Goal: Task Accomplishment & Management: Use online tool/utility

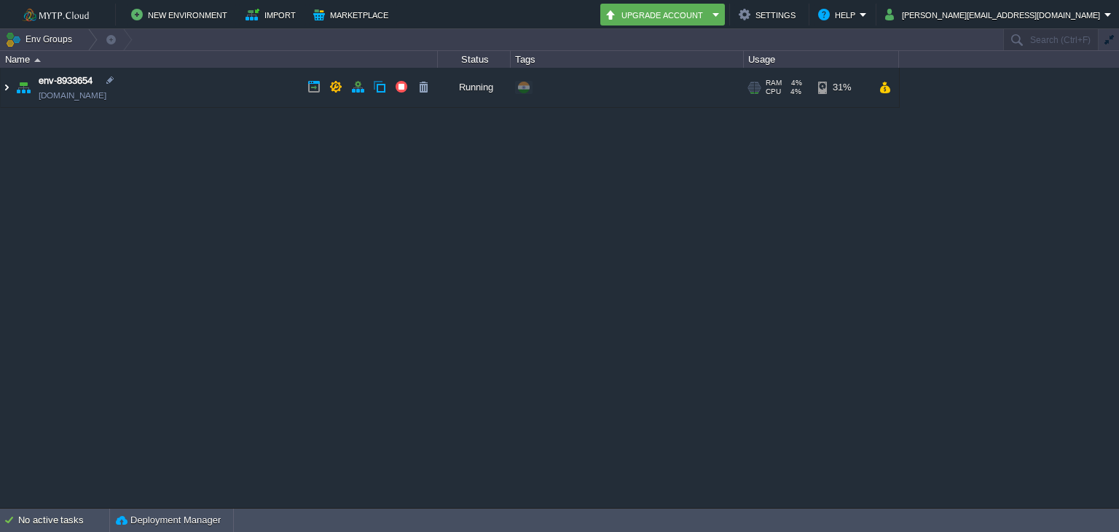
drag, startPoint x: 5, startPoint y: 90, endPoint x: 47, endPoint y: 283, distance: 197.6
click at [5, 90] on img at bounding box center [7, 87] width 12 height 39
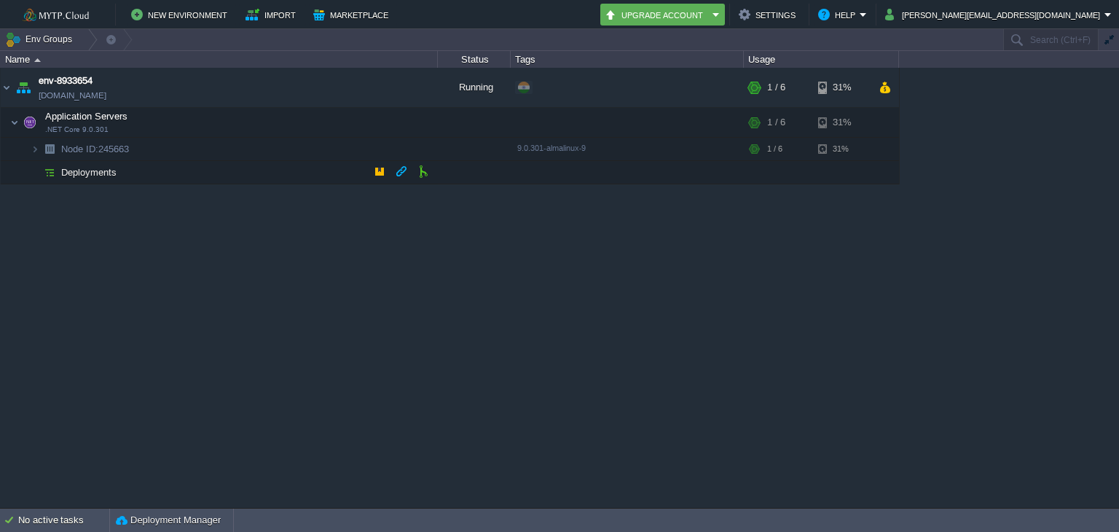
click at [117, 171] on td "Deployments" at bounding box center [219, 172] width 437 height 23
click at [380, 173] on button "button" at bounding box center [379, 171] width 13 height 13
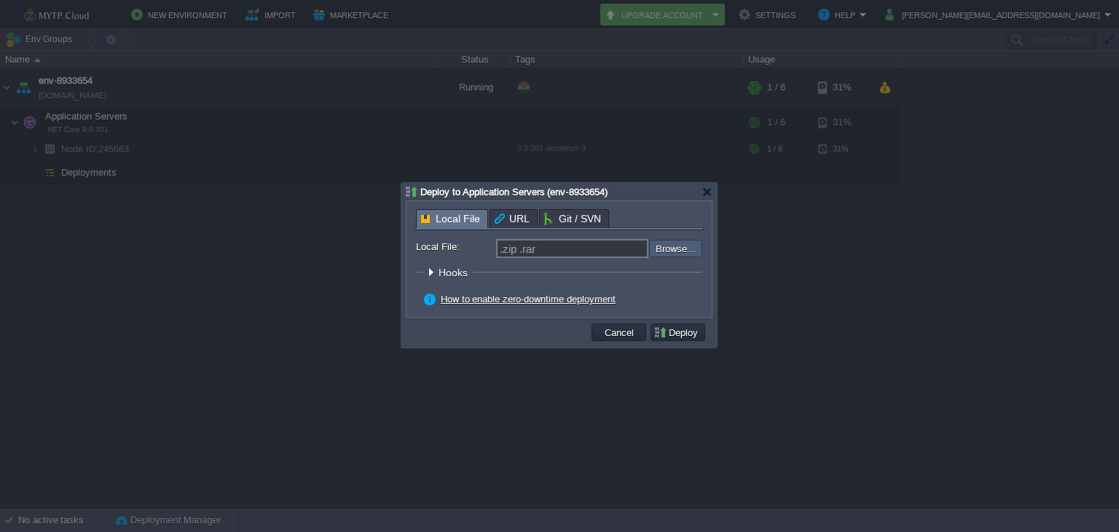
click at [661, 248] on input "file" at bounding box center [610, 248] width 184 height 17
type input "C:\fakepath\TestApp.zip"
type input "TestApp.zip"
click at [694, 335] on button "Deploy" at bounding box center [677, 332] width 49 height 13
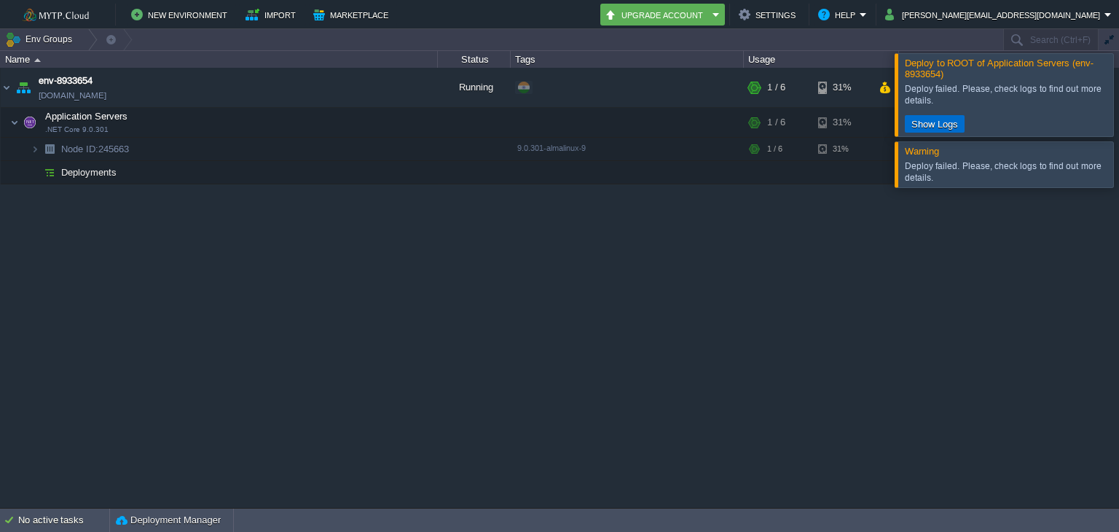
click at [930, 121] on button "Show Logs" at bounding box center [934, 123] width 55 height 13
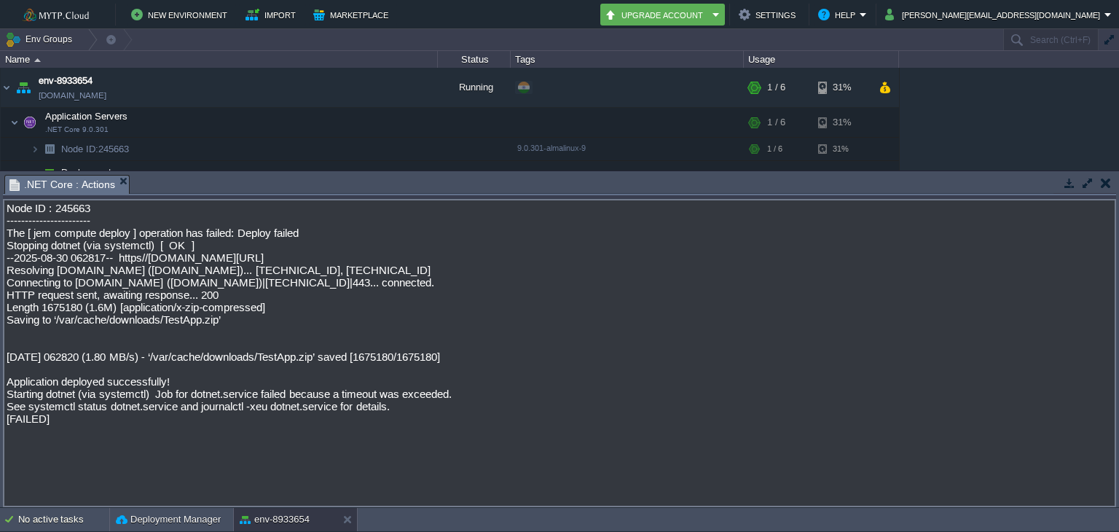
click at [629, 365] on textarea "Node ID : 245663 ----------------------- The [ jem compute deploy ] operation h…" at bounding box center [559, 353] width 1113 height 308
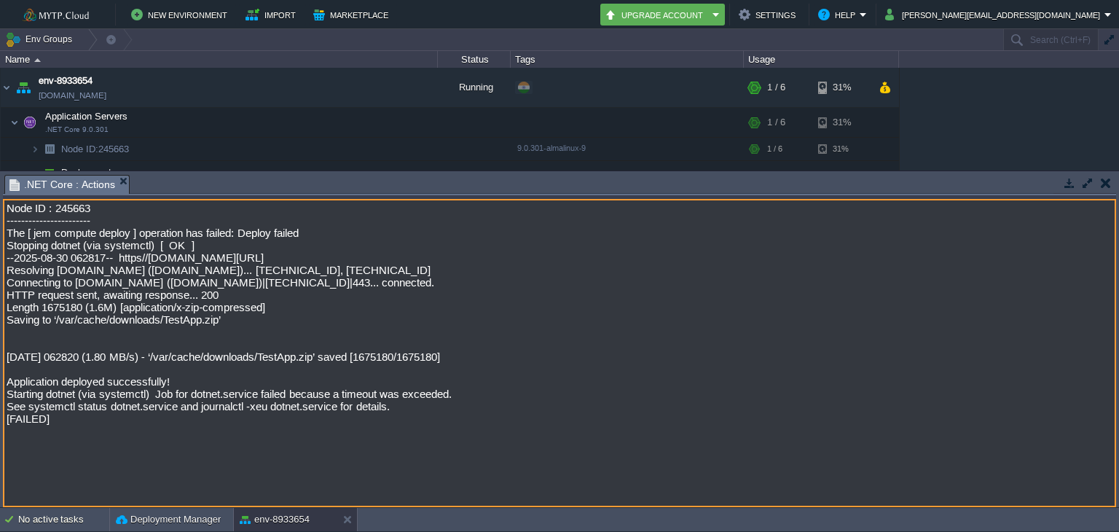
drag, startPoint x: 458, startPoint y: 413, endPoint x: 0, endPoint y: 409, distance: 457.5
click at [0, 409] on div "Tasks Activity Log Archive Git / SVN .NET Core : Actions Node ID: 245663 Node I…" at bounding box center [559, 339] width 1119 height 336
click at [1105, 181] on button "button" at bounding box center [1106, 182] width 10 height 13
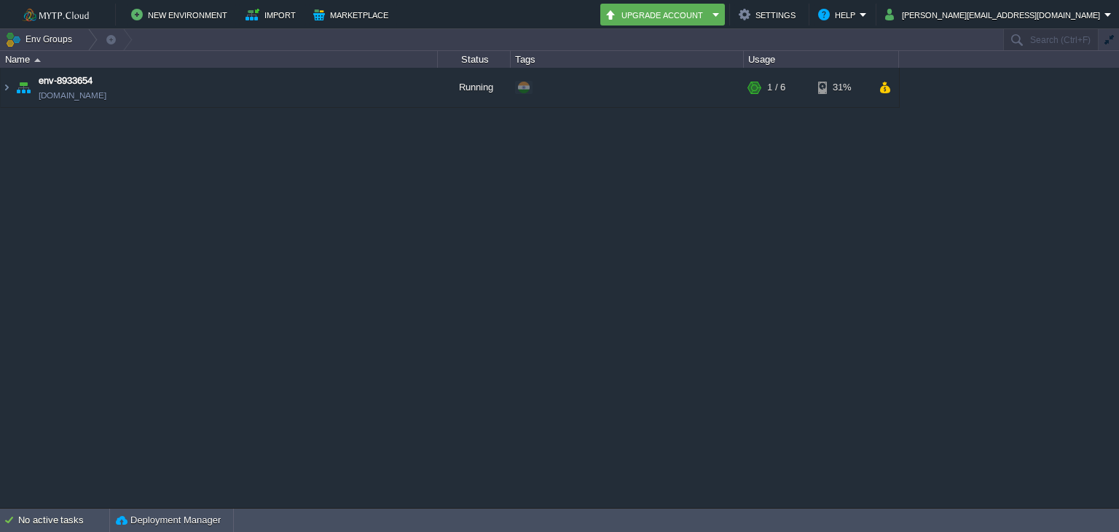
click at [0, 84] on table "env-8933654 [DOMAIN_NAME] Running + Add to Env Group RAM 4% CPU 2% 1 / 6 31%" at bounding box center [450, 88] width 900 height 40
click at [4, 85] on img at bounding box center [7, 87] width 12 height 39
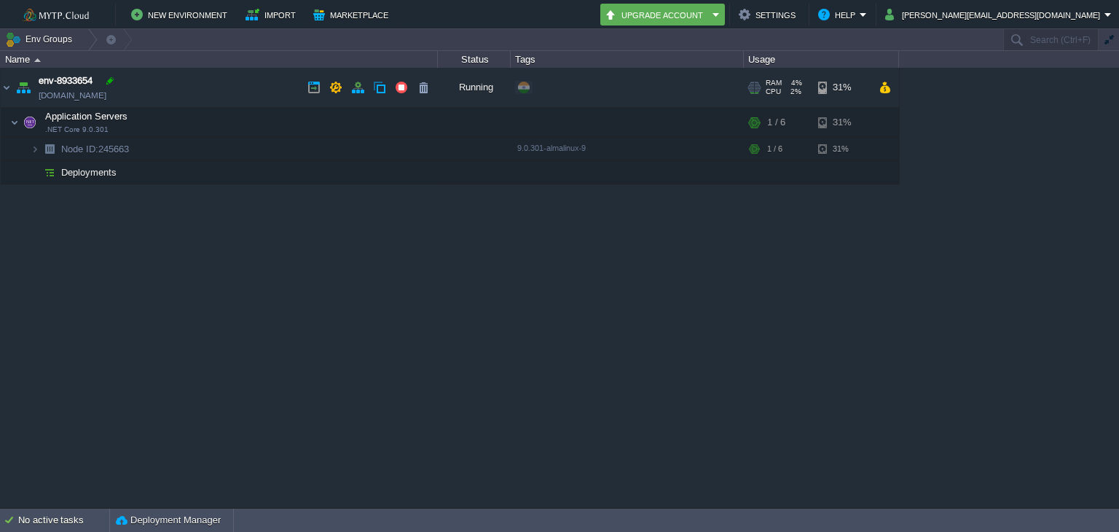
click at [108, 85] on div at bounding box center [109, 80] width 13 height 13
click at [125, 121] on span "Application Servers" at bounding box center [87, 116] width 86 height 12
click at [425, 122] on em at bounding box center [419, 122] width 20 height 13
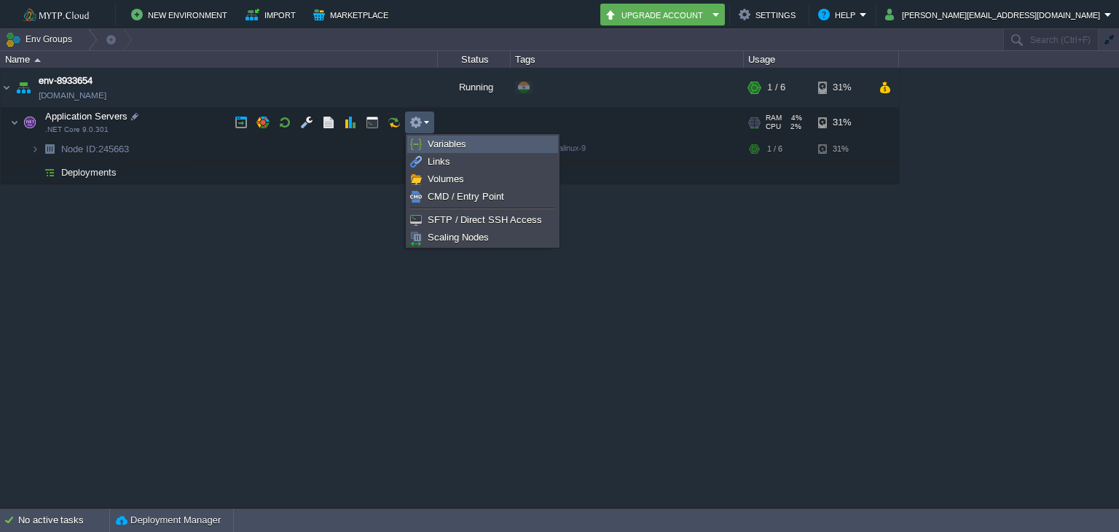
click at [452, 146] on span "Variables" at bounding box center [447, 143] width 39 height 11
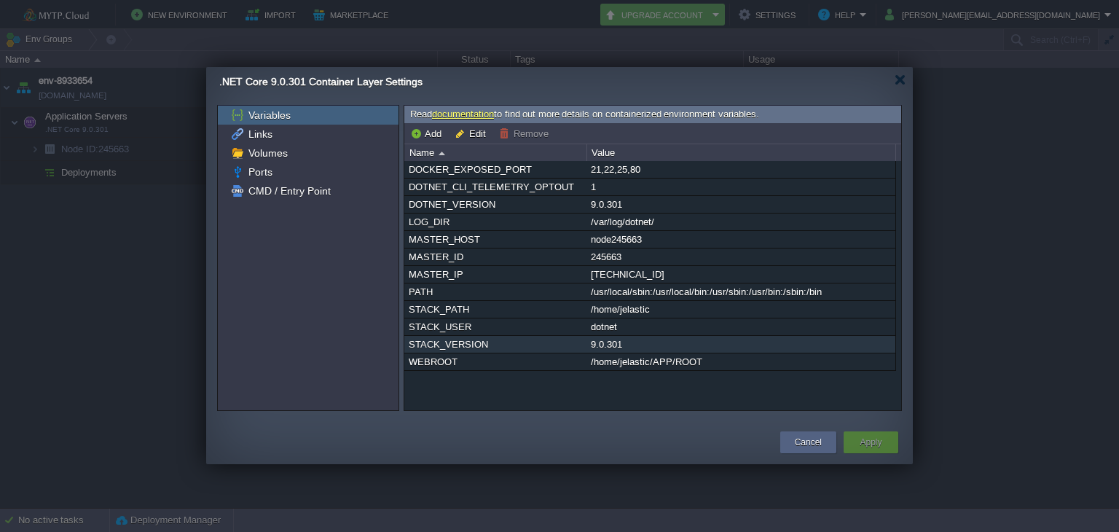
click at [554, 345] on div "STACK_VERSION" at bounding box center [495, 344] width 181 height 17
click at [811, 431] on div "Cancel" at bounding box center [808, 442] width 34 height 22
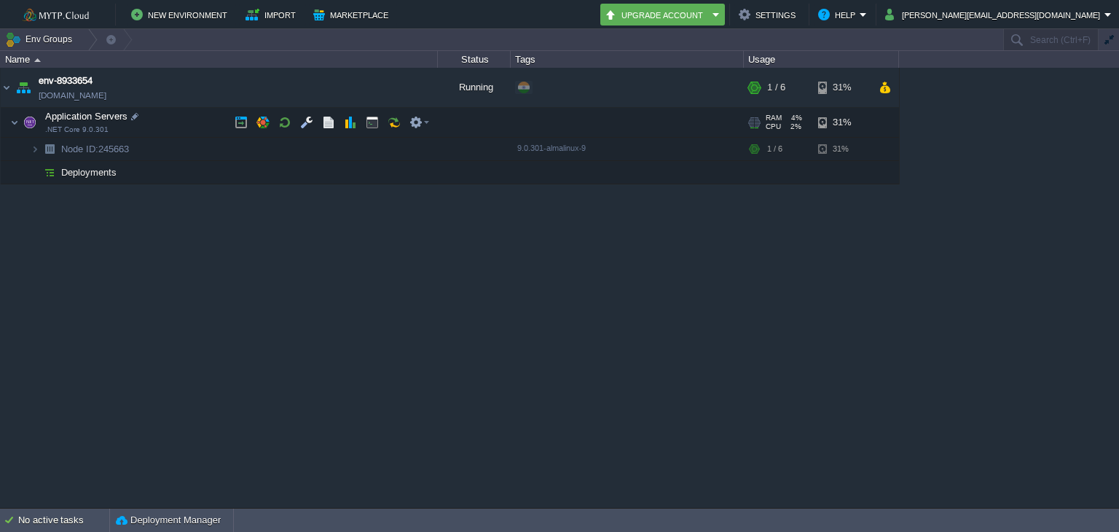
click at [121, 133] on td "Application Servers .NET Core 9.0.301" at bounding box center [219, 123] width 437 height 30
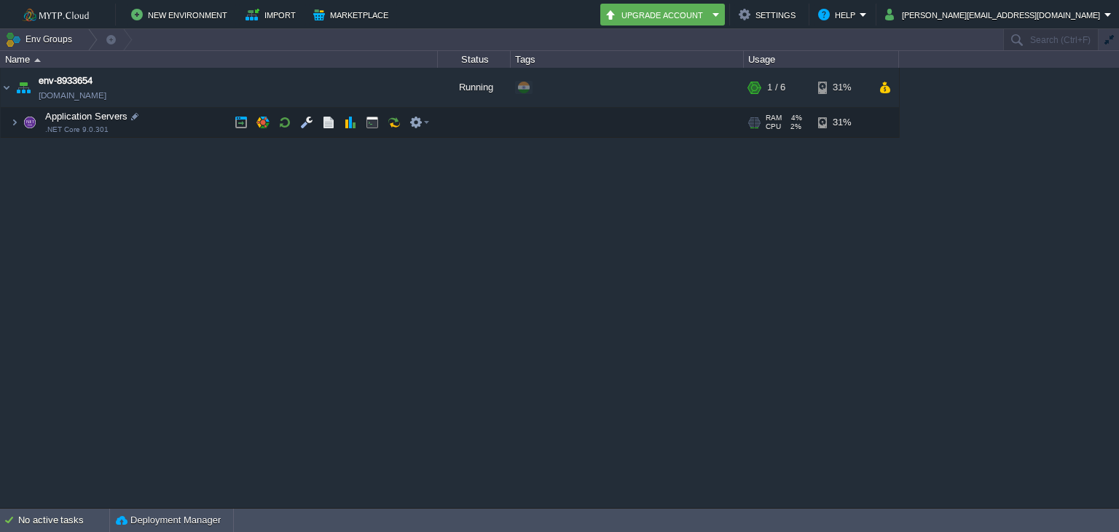
click at [94, 121] on span "Application Servers" at bounding box center [87, 116] width 86 height 12
click at [581, 119] on div at bounding box center [627, 122] width 233 height 29
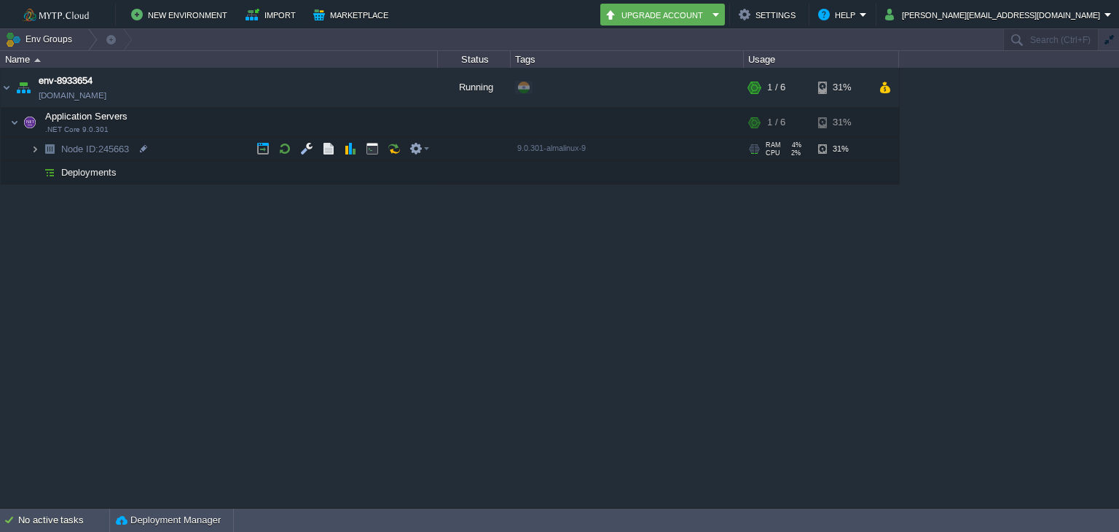
click at [38, 149] on img at bounding box center [35, 149] width 9 height 23
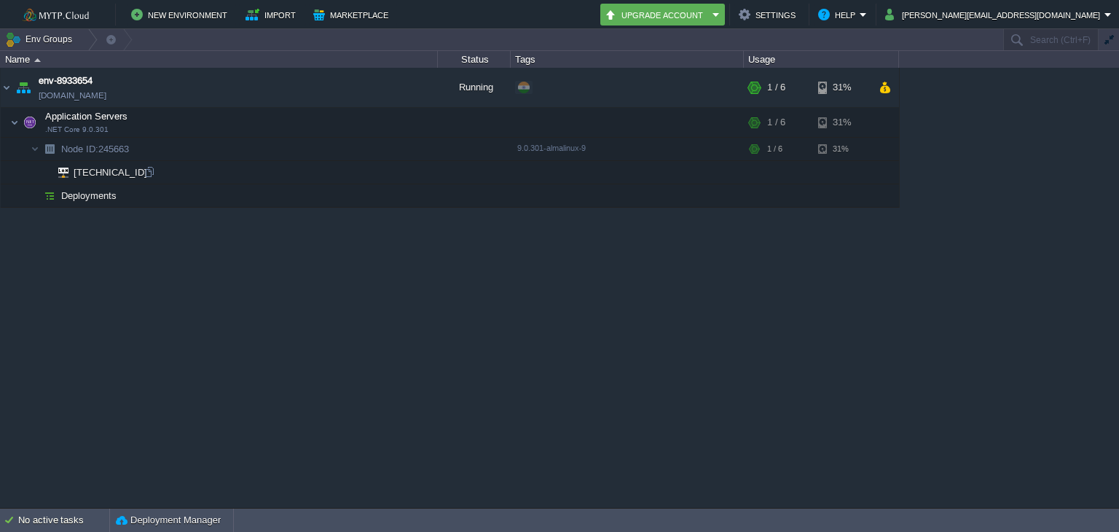
click at [90, 167] on span "[TECHNICAL_ID]" at bounding box center [110, 172] width 77 height 23
click at [98, 157] on td "Node ID: 245663" at bounding box center [219, 149] width 437 height 23
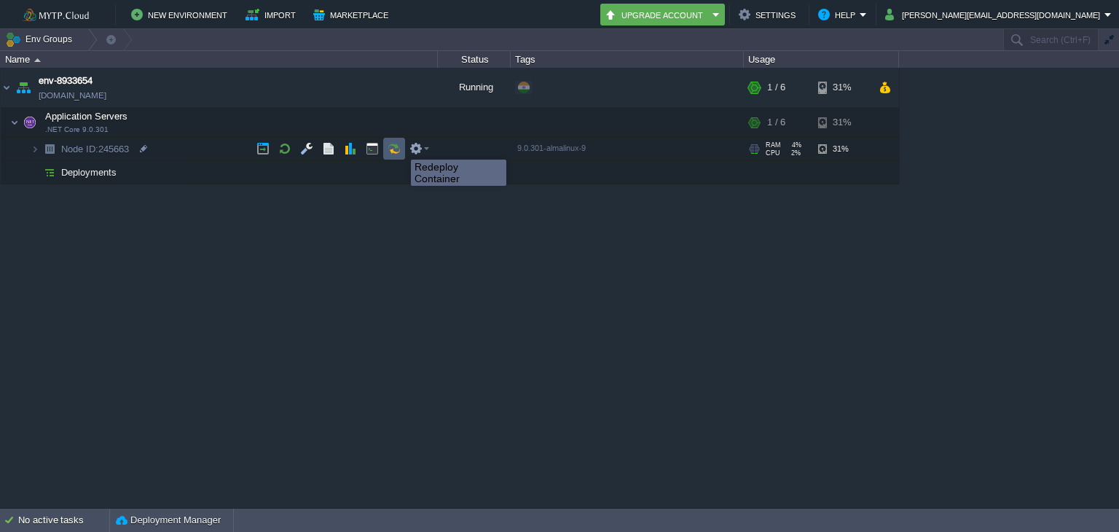
click at [400, 146] on button "button" at bounding box center [394, 148] width 13 height 13
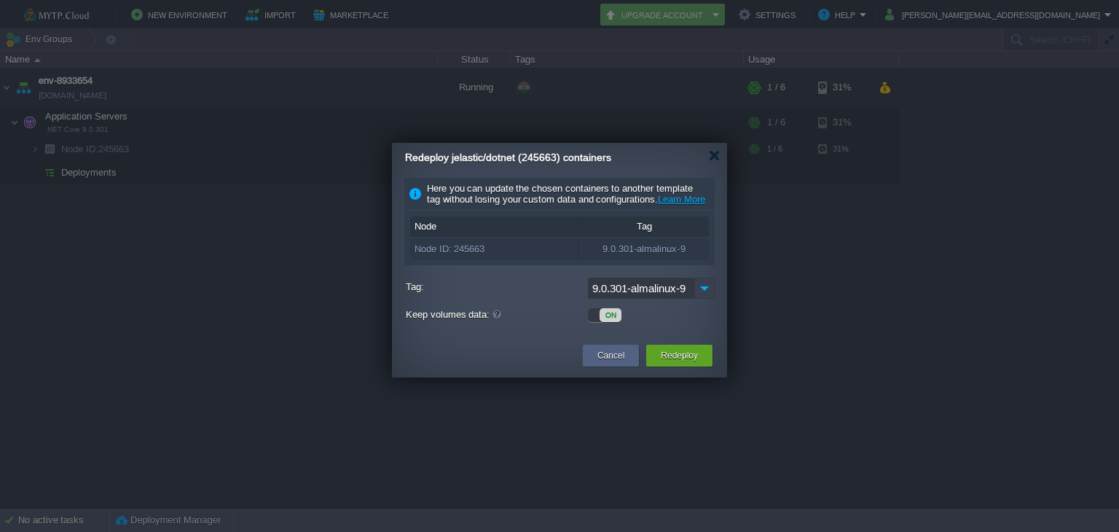
click at [705, 294] on img at bounding box center [704, 288] width 20 height 21
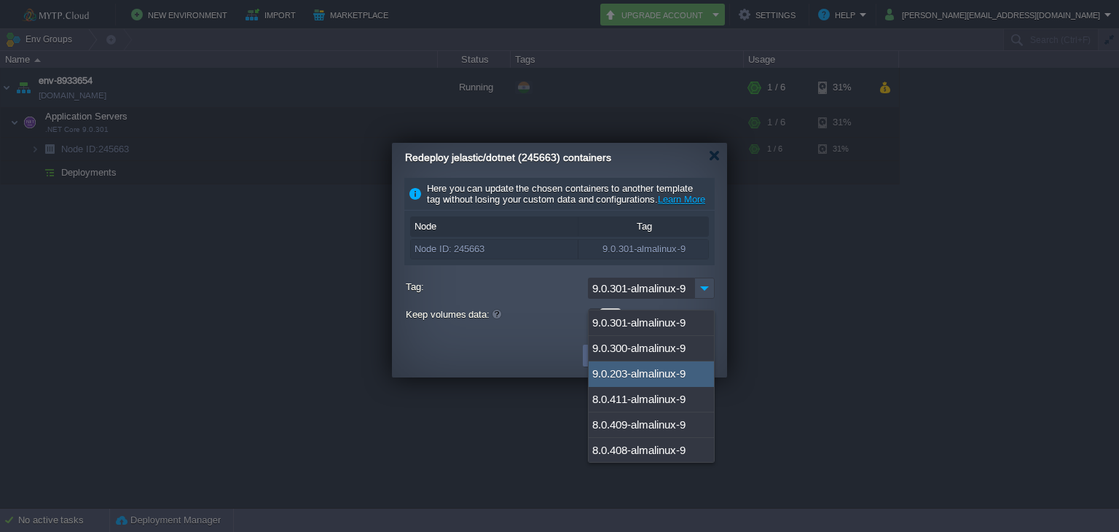
click at [515, 278] on div at bounding box center [559, 271] width 310 height 12
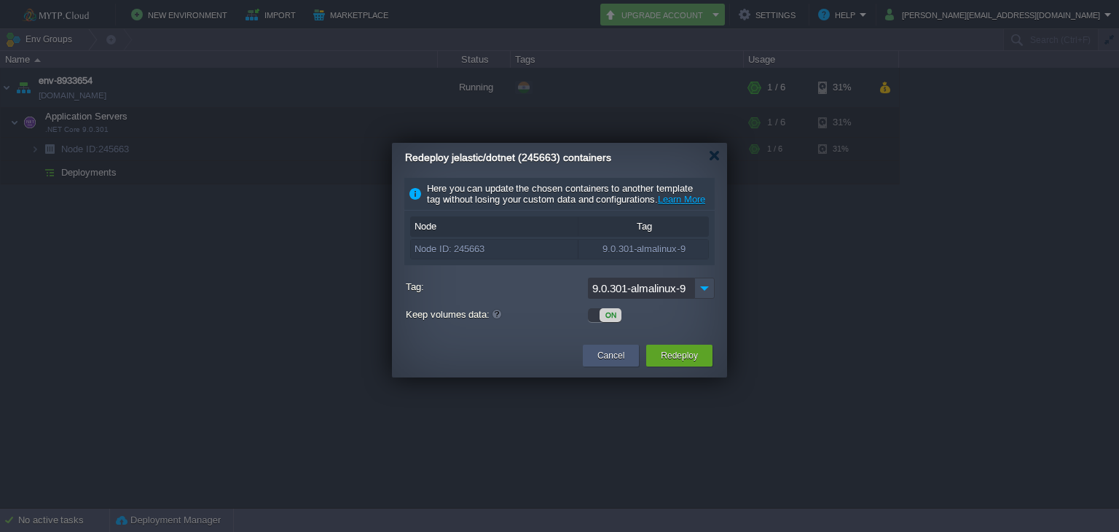
click at [602, 363] on button "Cancel" at bounding box center [610, 355] width 27 height 15
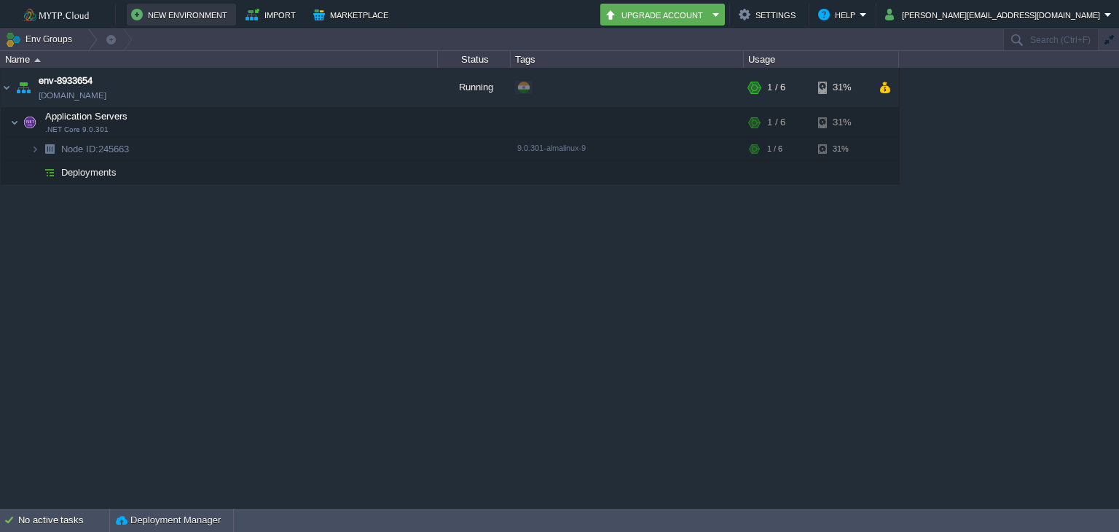
click at [174, 19] on button "New Environment" at bounding box center [181, 14] width 101 height 17
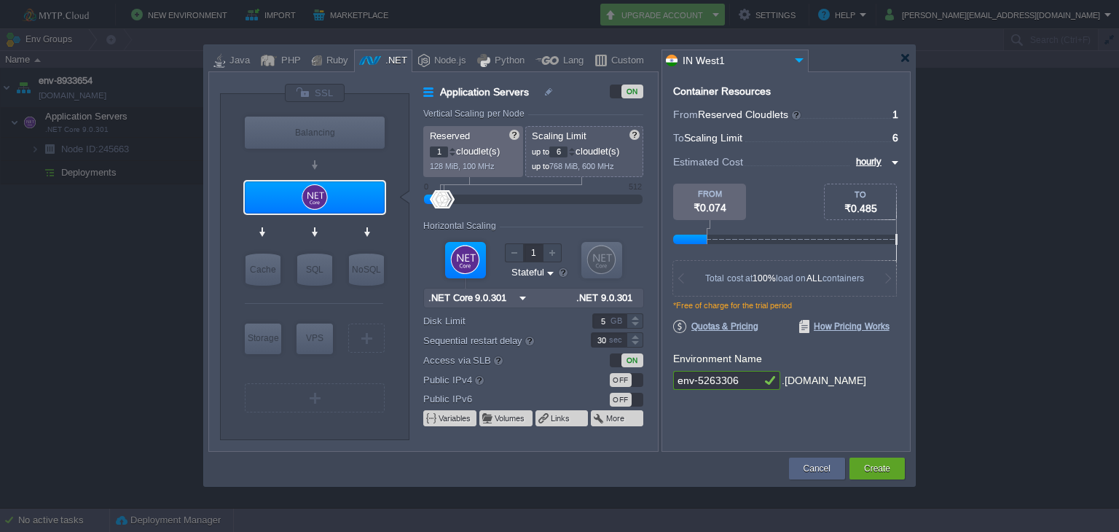
type input ".NET Core 9.0.301"
click at [343, 211] on div at bounding box center [315, 197] width 140 height 32
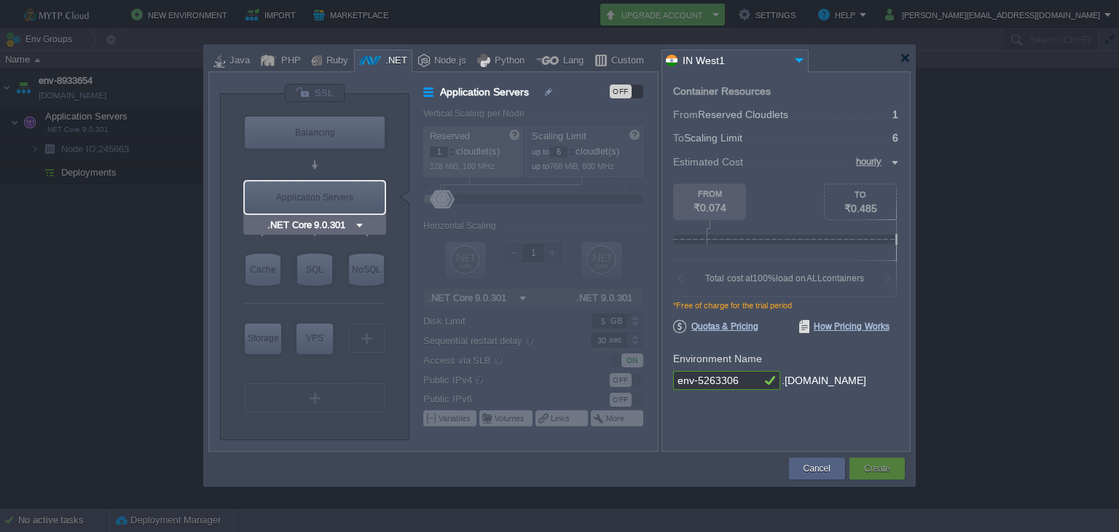
click at [361, 221] on img at bounding box center [359, 225] width 11 height 15
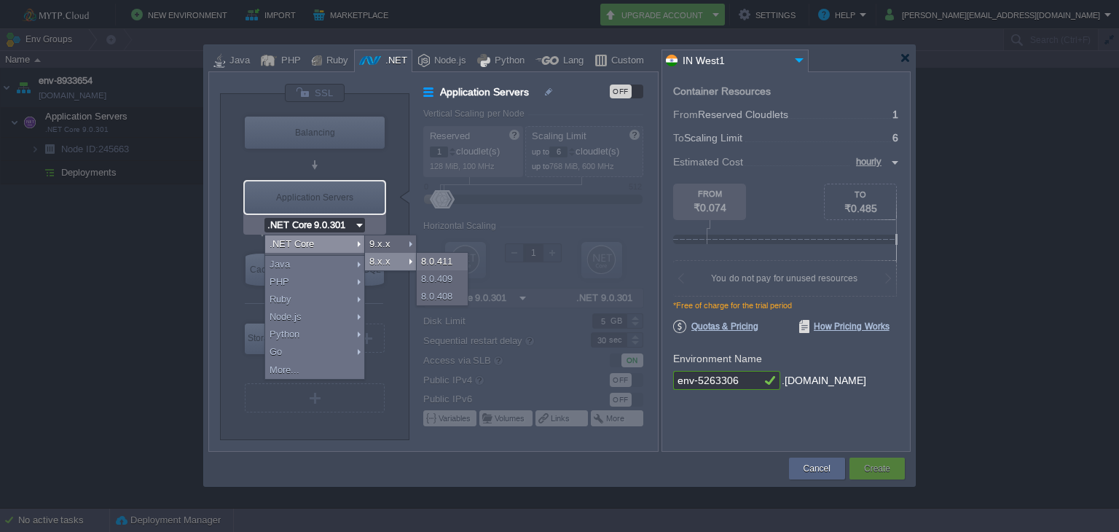
click at [381, 255] on div "8.x.x" at bounding box center [390, 261] width 51 height 17
type input ".NET Core 8.0.411"
type input ".NET 8.0.411"
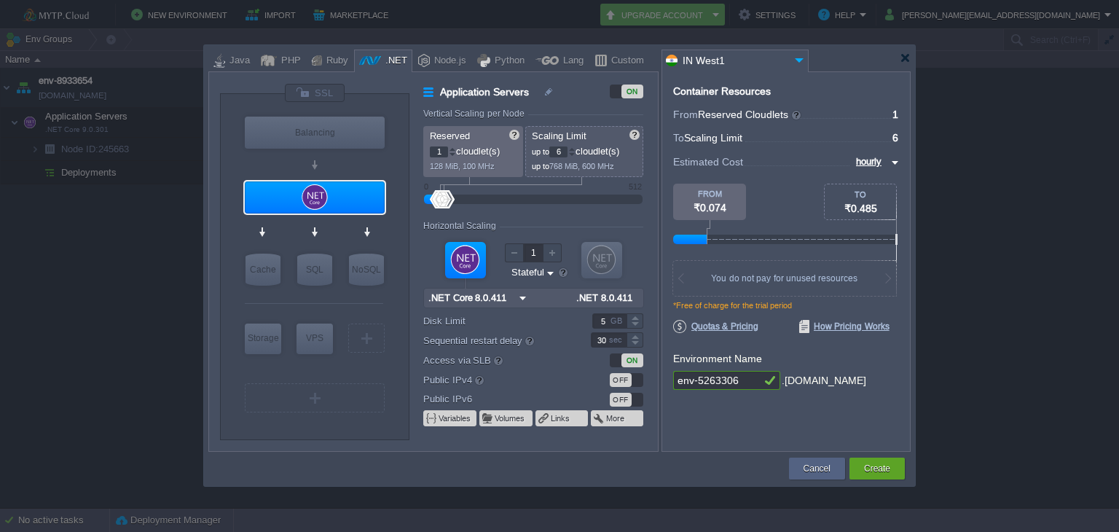
type input ".NET Core 8.0.411"
click at [358, 220] on img at bounding box center [359, 225] width 11 height 15
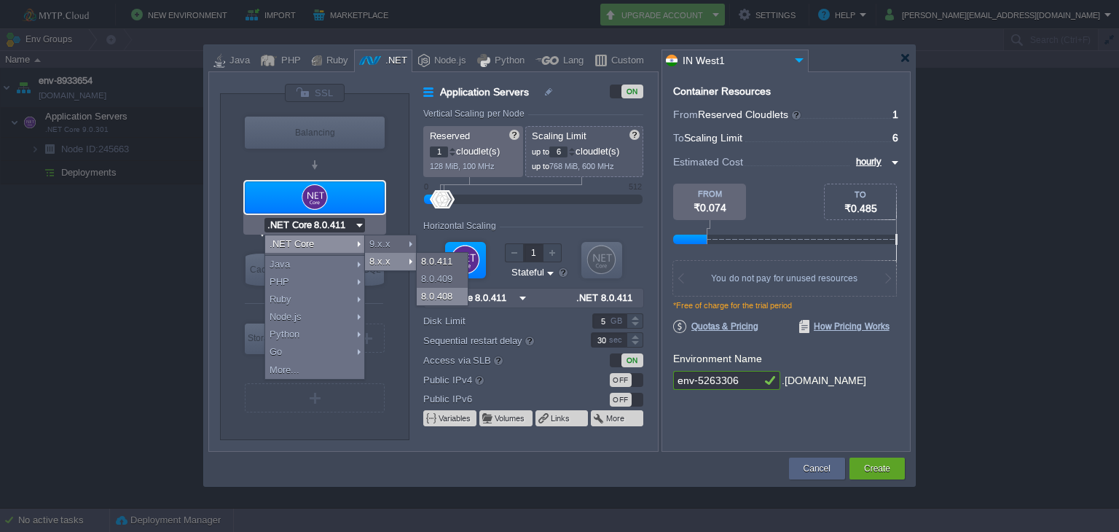
click at [440, 292] on div "8.0.408" at bounding box center [442, 296] width 51 height 17
type input ".NET Core 8.0.408"
type input ".NET 8.0.408"
type input ".NET Core 8.0.408"
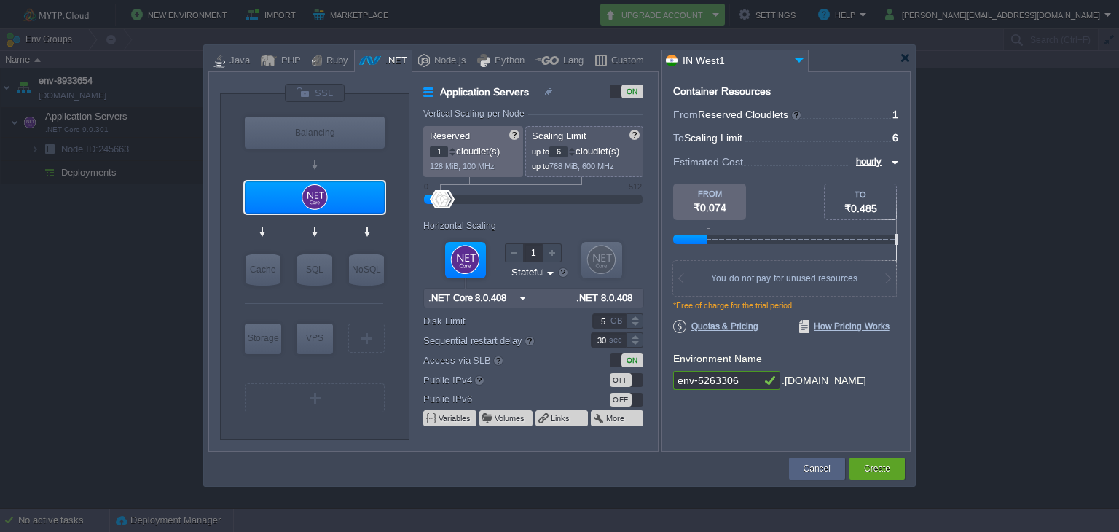
click at [632, 339] on div at bounding box center [635, 339] width 16 height 1
click at [634, 342] on div at bounding box center [635, 343] width 17 height 7
click at [635, 339] on div at bounding box center [635, 335] width 17 height 7
type input "31"
click at [635, 339] on div at bounding box center [635, 335] width 17 height 7
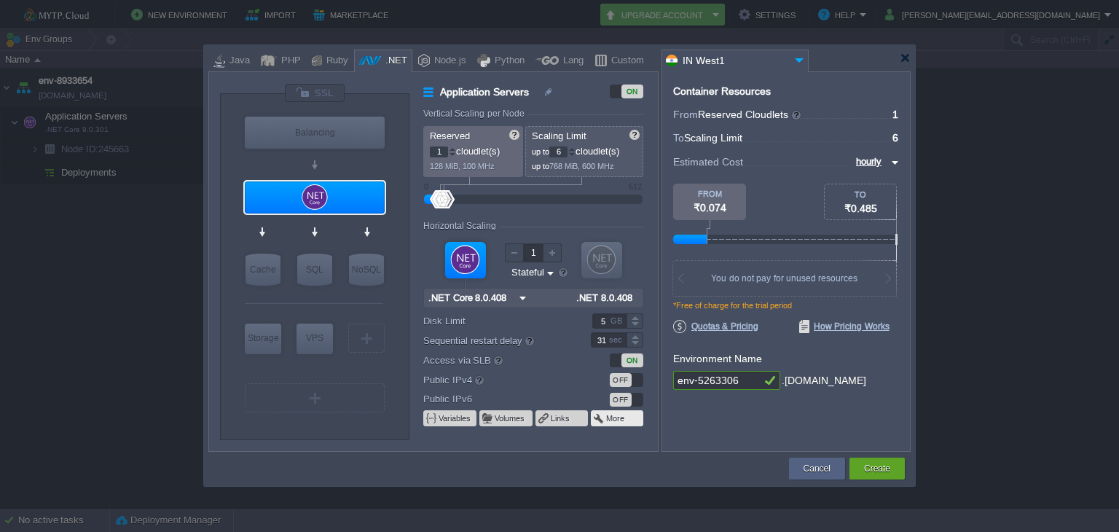
click at [632, 420] on td "More" at bounding box center [617, 418] width 52 height 16
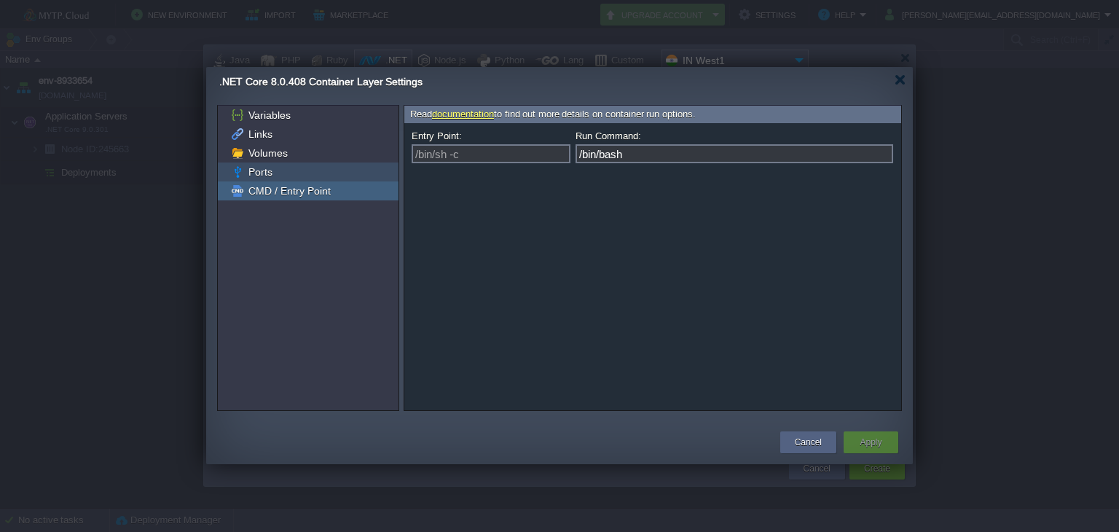
click at [297, 174] on div "Ports" at bounding box center [308, 171] width 181 height 19
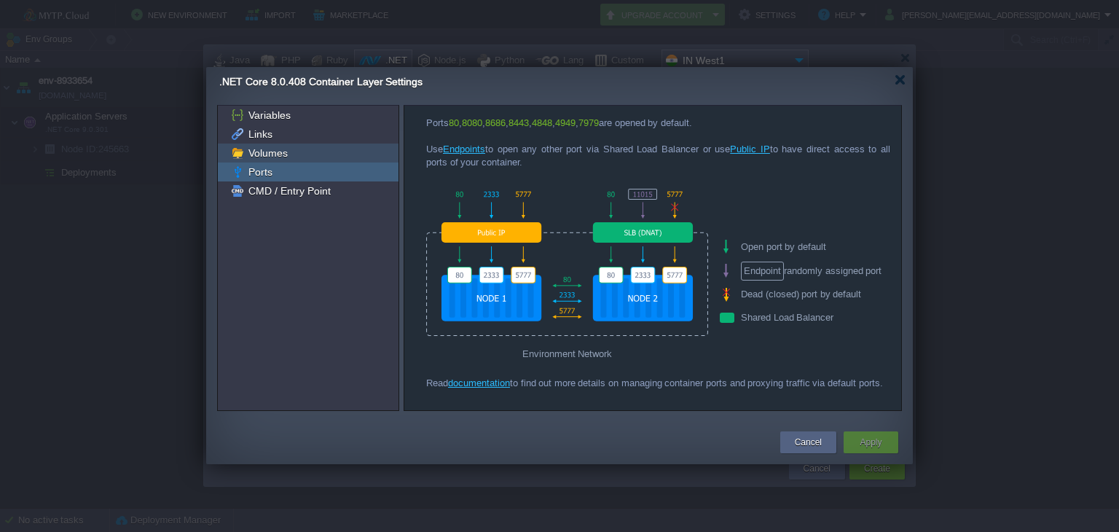
click at [254, 153] on span "Volumes" at bounding box center [268, 152] width 44 height 13
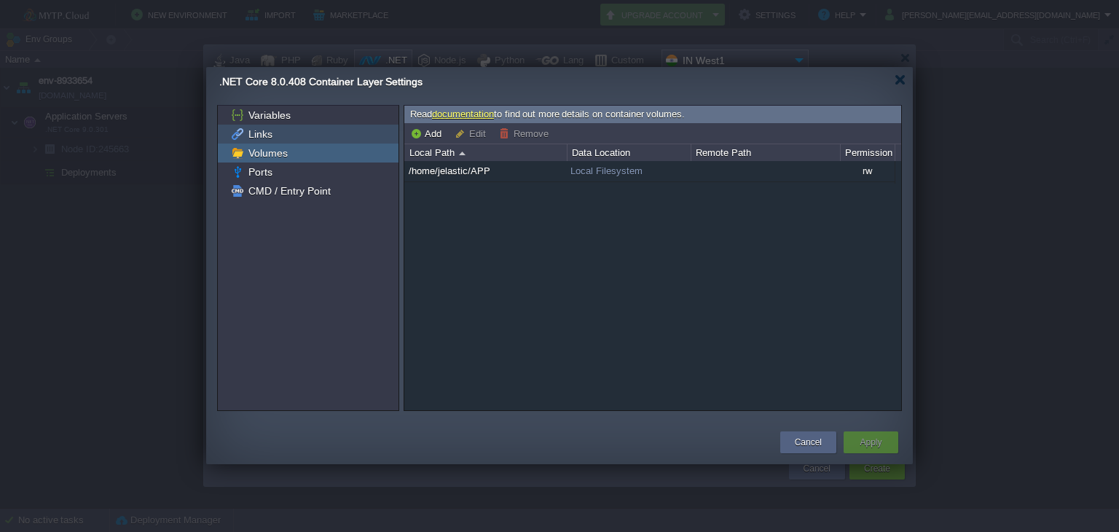
click at [254, 138] on span "Links" at bounding box center [260, 133] width 29 height 13
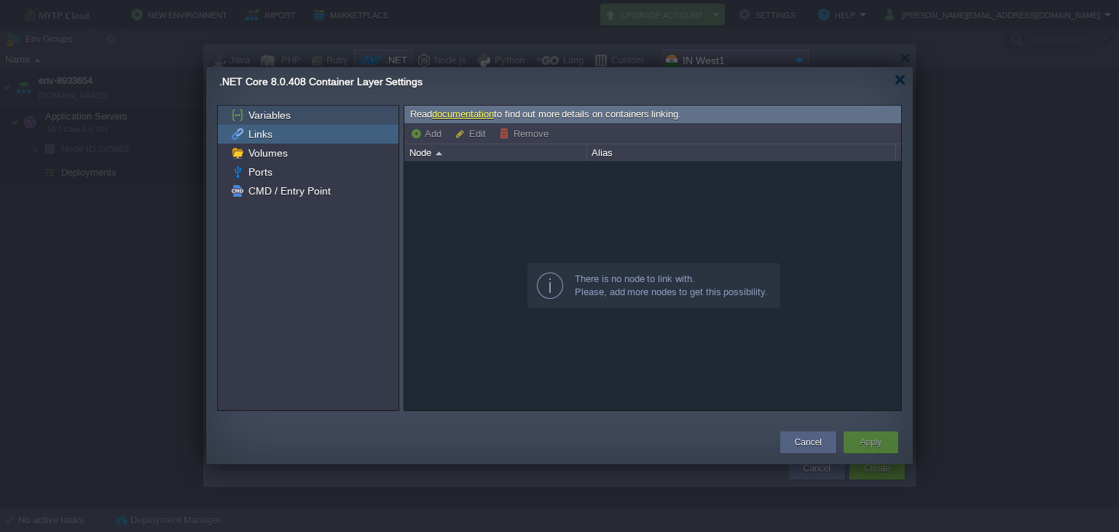
click at [285, 114] on span "Variables" at bounding box center [269, 115] width 47 height 13
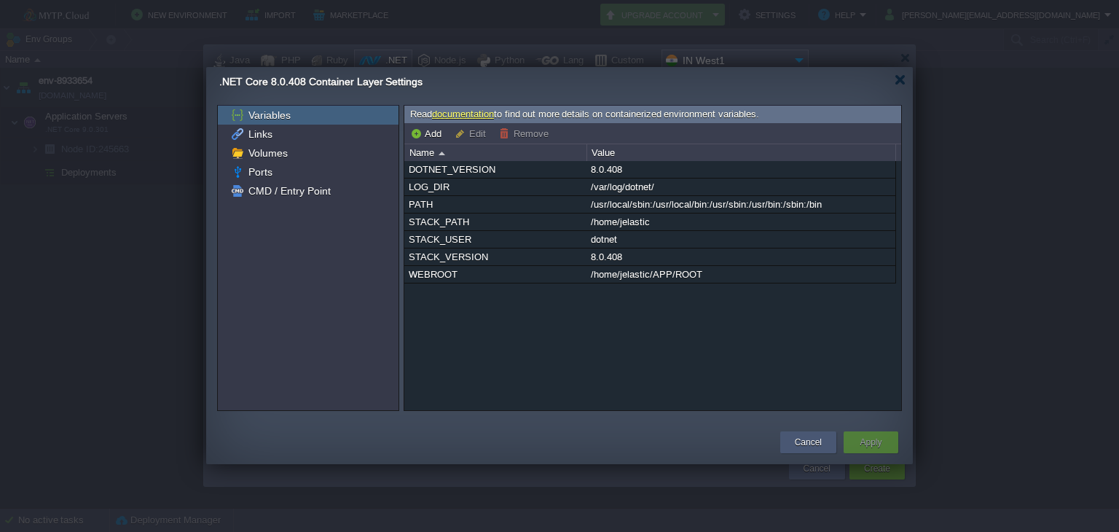
click at [822, 436] on div "Cancel" at bounding box center [808, 442] width 34 height 22
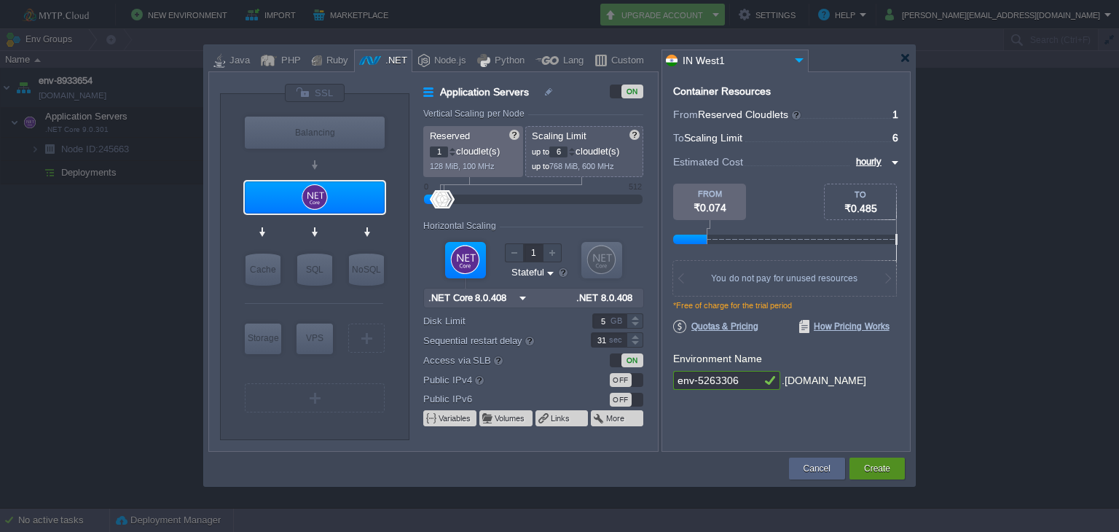
click at [861, 464] on div "Create" at bounding box center [877, 469] width 34 height 22
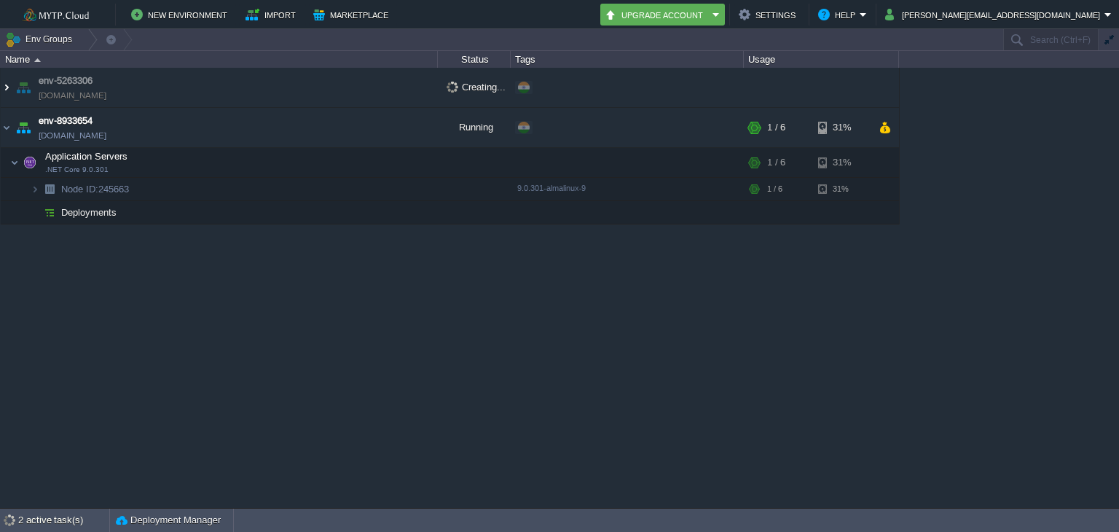
click at [4, 85] on img at bounding box center [7, 87] width 12 height 39
click at [399, 124] on button "button" at bounding box center [401, 127] width 13 height 13
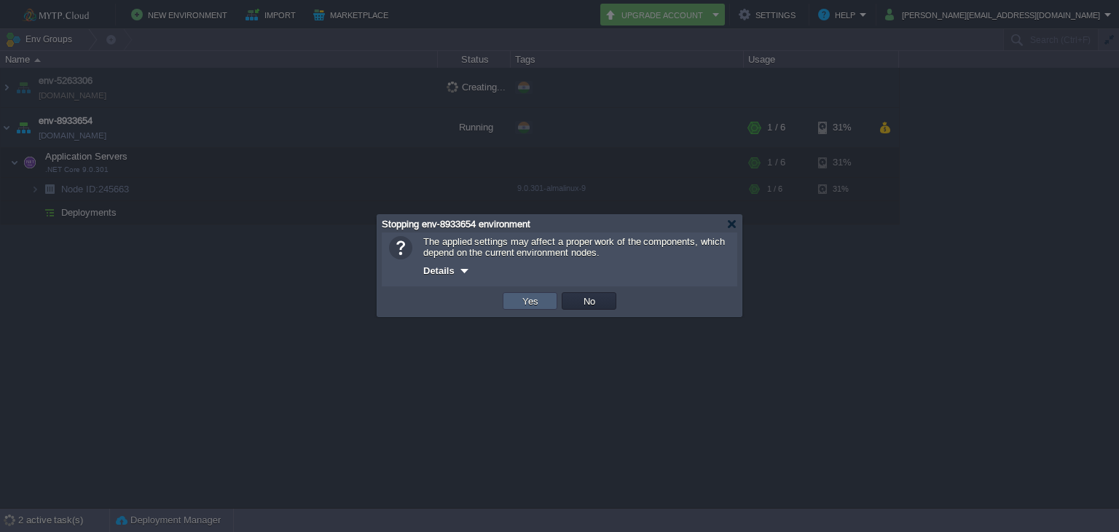
click at [531, 294] on td "Yes" at bounding box center [530, 300] width 55 height 17
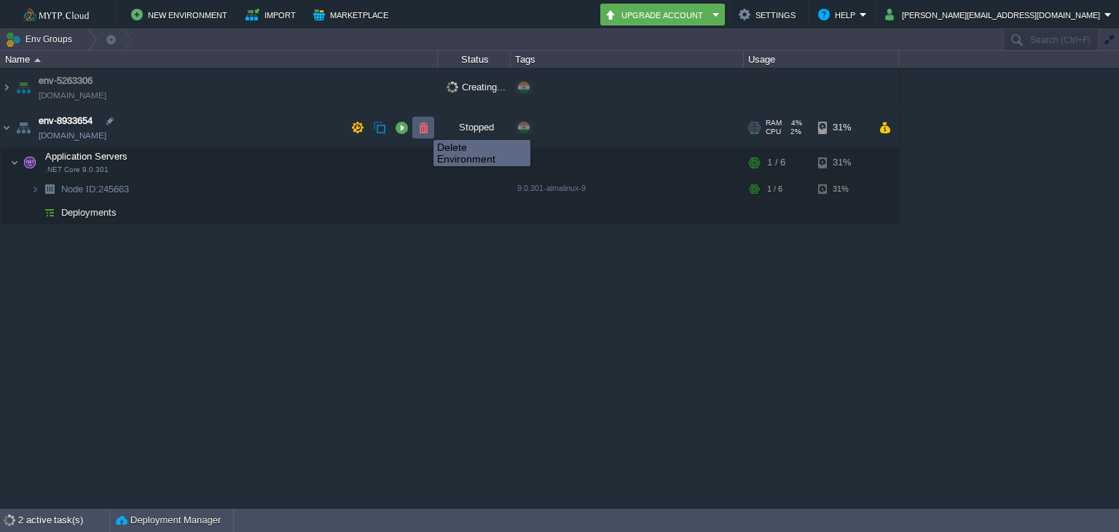
click at [423, 127] on button "button" at bounding box center [423, 127] width 13 height 13
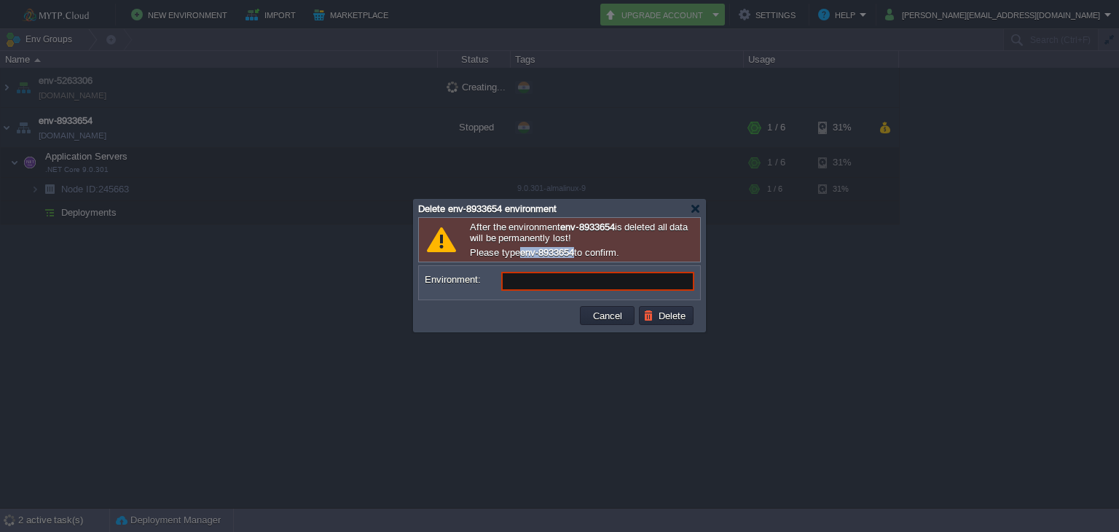
drag, startPoint x: 581, startPoint y: 254, endPoint x: 522, endPoint y: 257, distance: 59.1
click at [522, 257] on b "env-8933654" at bounding box center [547, 252] width 54 height 11
copy b "env-8933654"
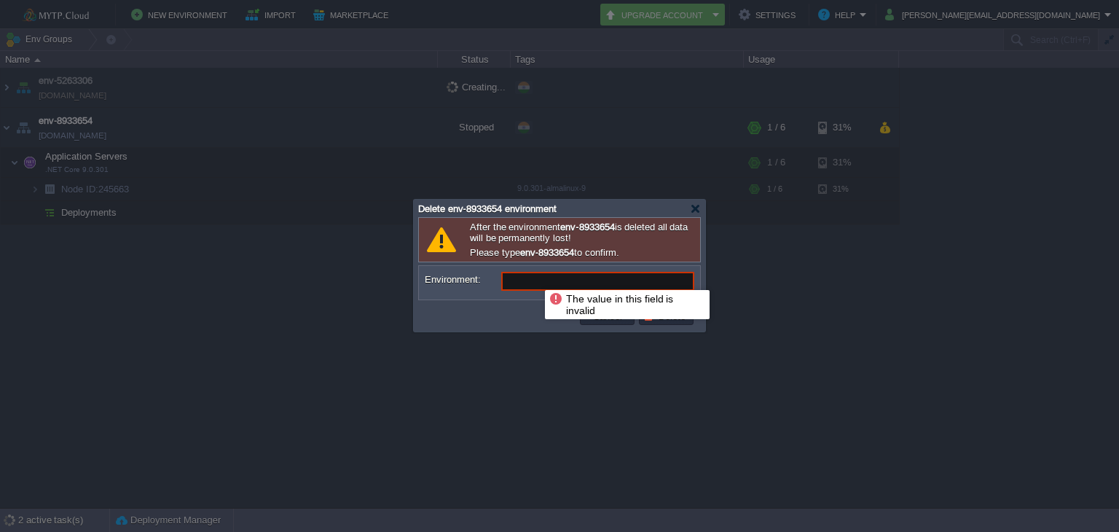
click at [534, 277] on input "Environment:" at bounding box center [597, 281] width 193 height 19
paste input "env-8933654"
type input "env-8933654"
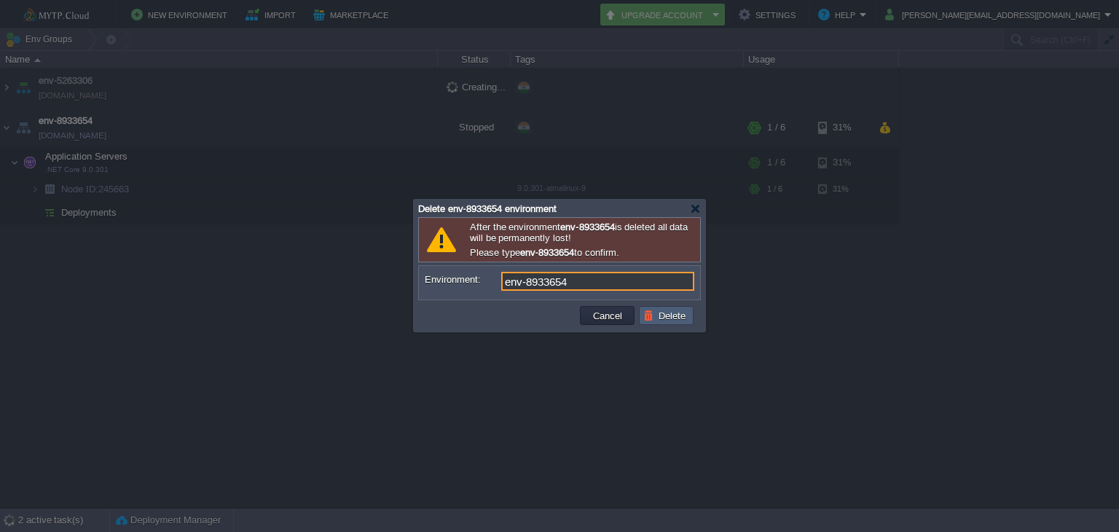
click at [655, 313] on button "Delete" at bounding box center [666, 315] width 47 height 13
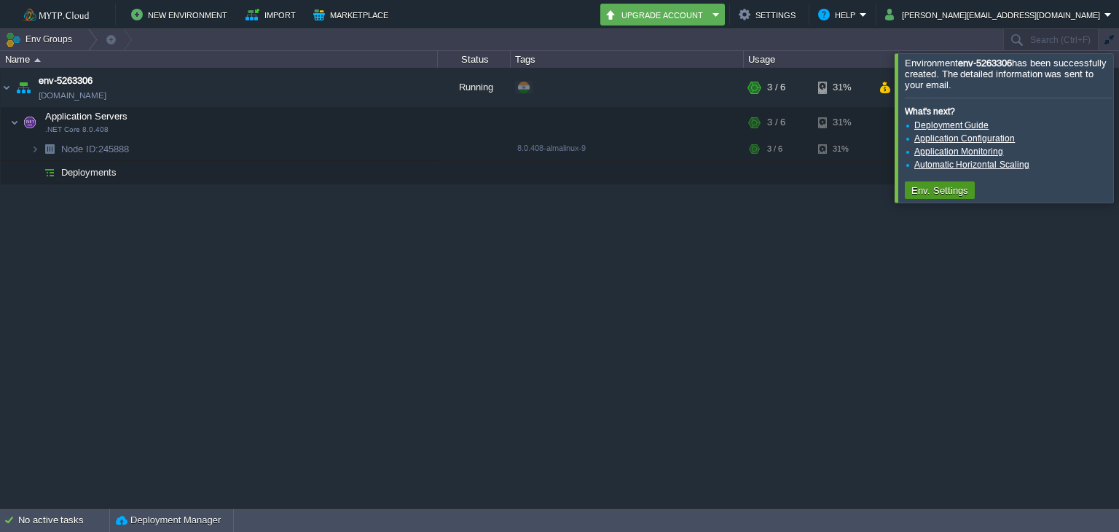
click at [952, 186] on button "Env. Settings" at bounding box center [940, 190] width 66 height 13
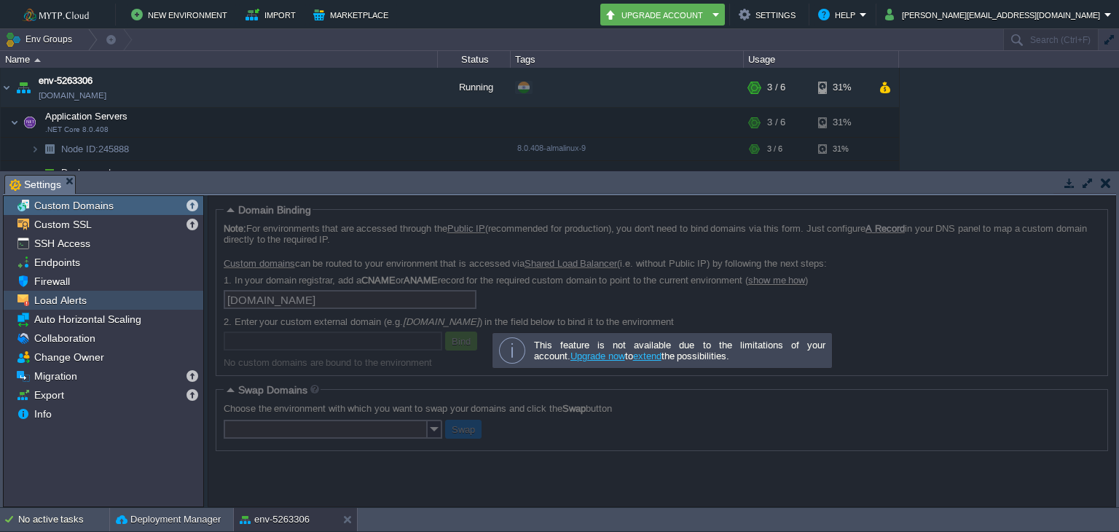
click at [50, 299] on span "Load Alerts" at bounding box center [60, 300] width 58 height 13
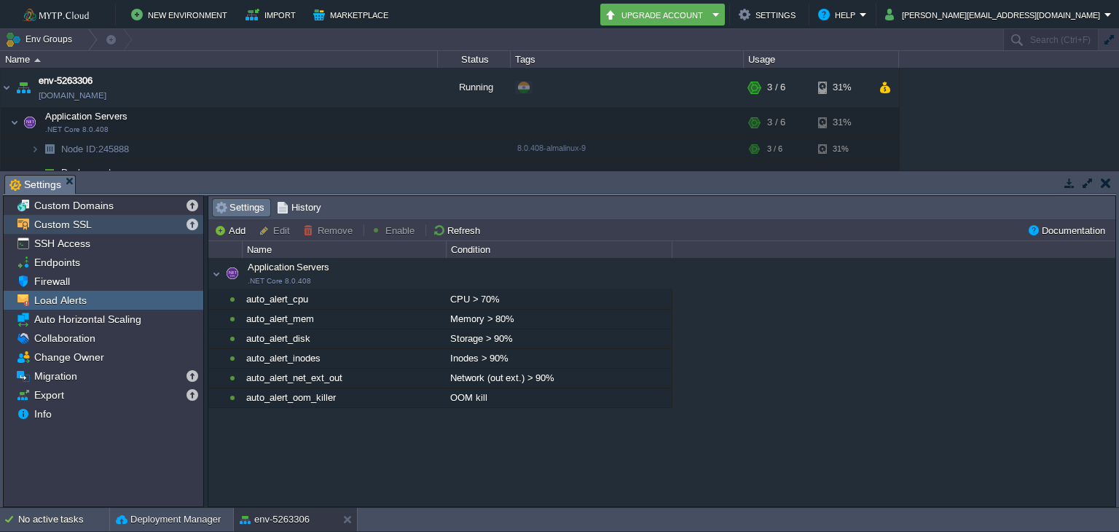
click at [70, 221] on span "Custom SSL" at bounding box center [62, 224] width 63 height 13
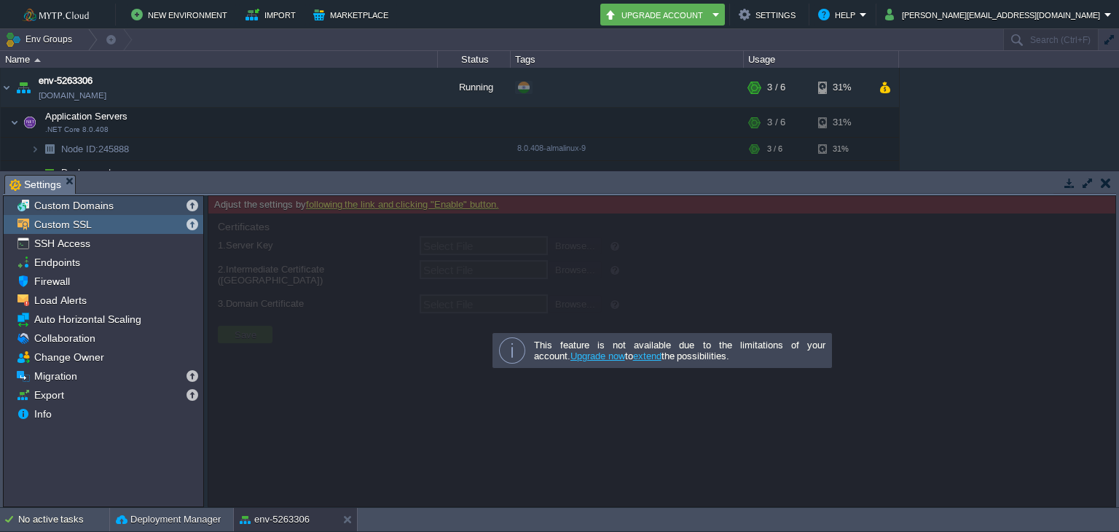
click at [96, 202] on span "Custom Domains" at bounding box center [73, 205] width 85 height 13
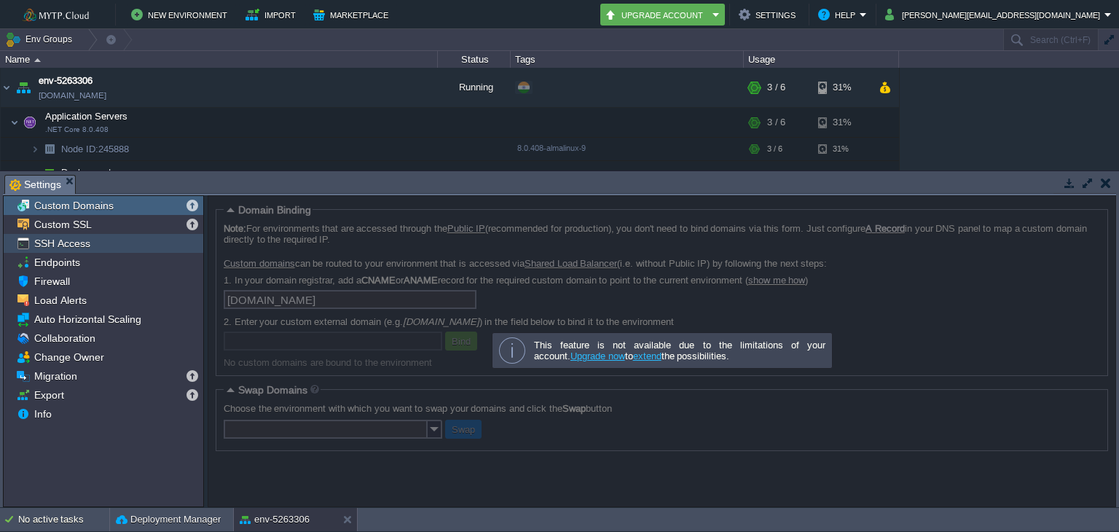
click at [60, 245] on span "SSH Access" at bounding box center [61, 243] width 61 height 13
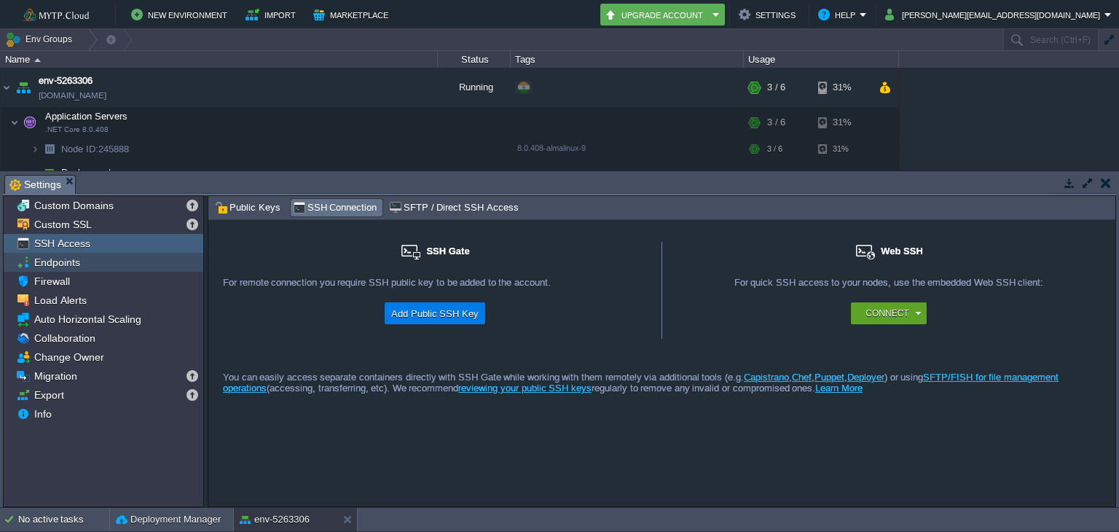
click at [63, 264] on span "Endpoints" at bounding box center [56, 262] width 51 height 13
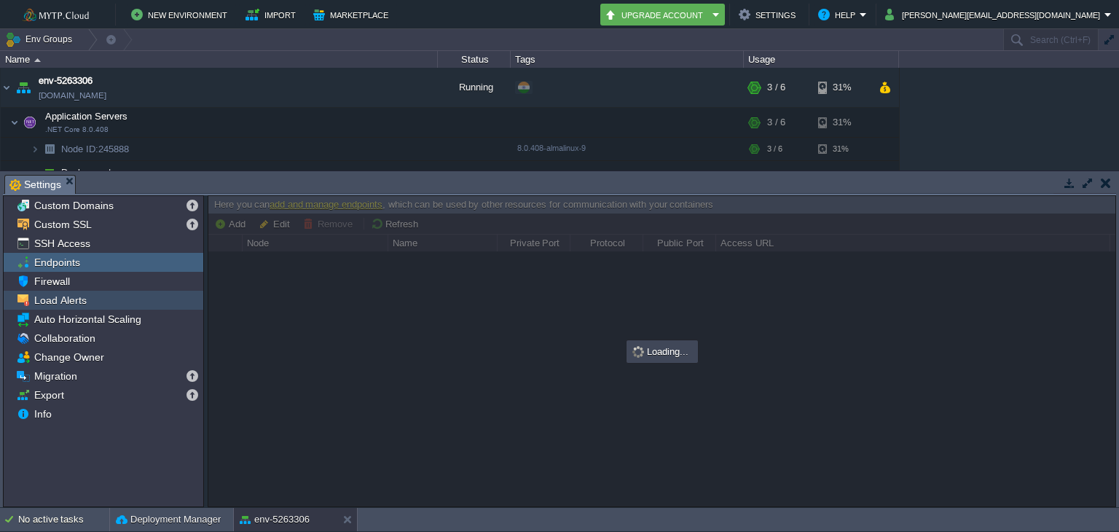
click at [58, 278] on span "Firewall" at bounding box center [51, 281] width 41 height 13
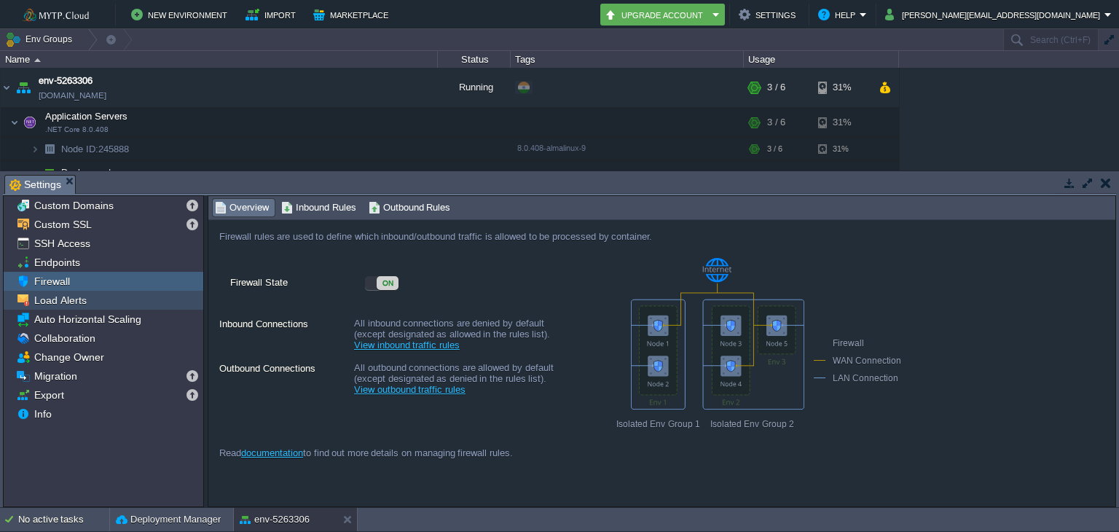
click at [69, 298] on span "Load Alerts" at bounding box center [60, 300] width 58 height 13
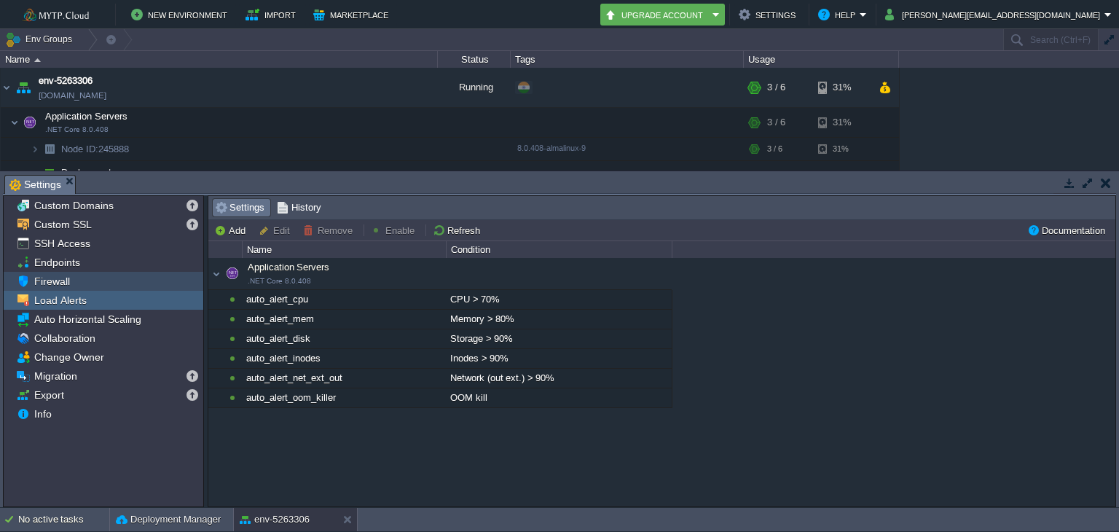
click at [67, 280] on span "Firewall" at bounding box center [51, 281] width 41 height 13
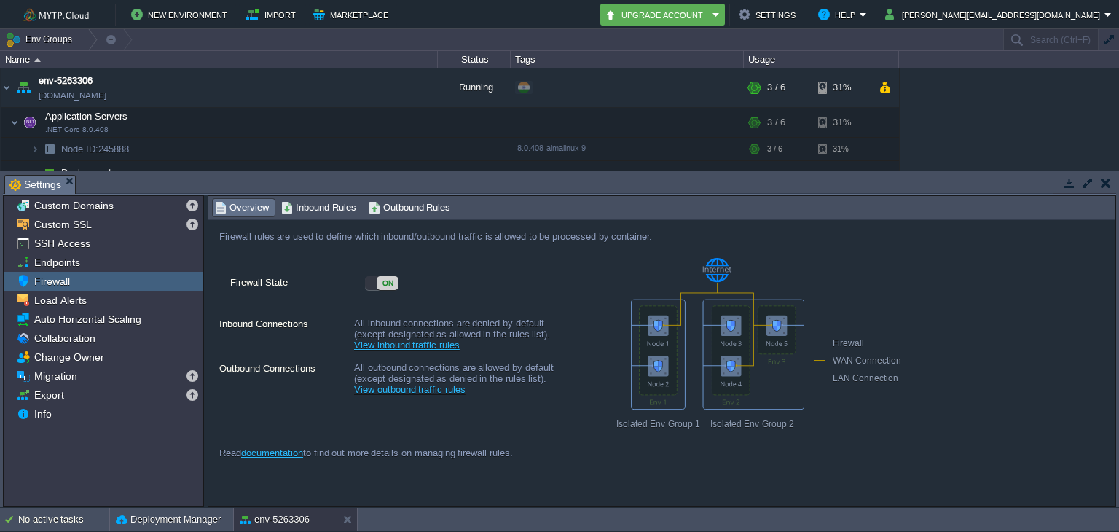
click at [309, 370] on label "Outbound Connections" at bounding box center [285, 375] width 133 height 28
click at [402, 391] on link "View outbound traffic rules" at bounding box center [409, 389] width 111 height 11
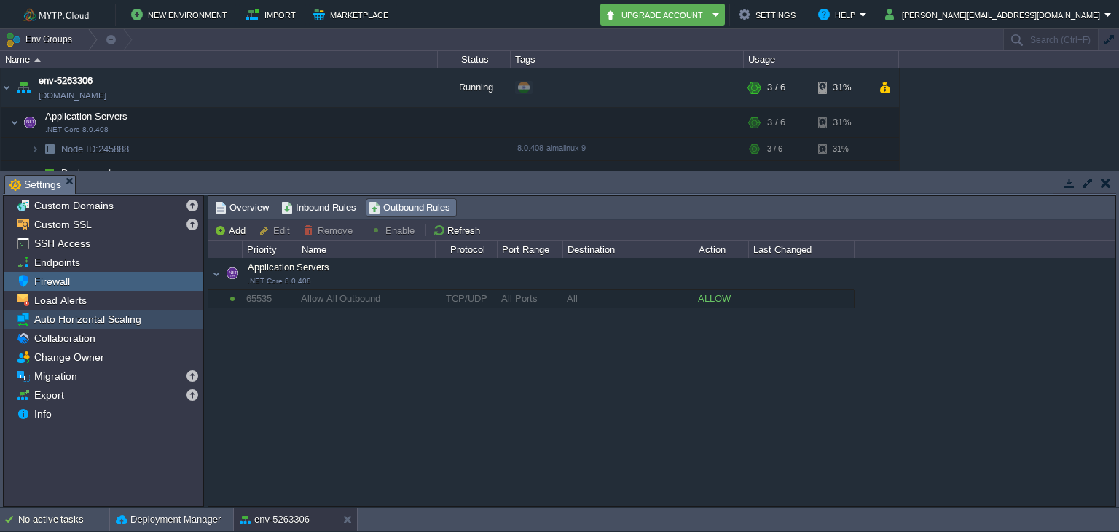
click at [70, 321] on span "Auto Horizontal Scaling" at bounding box center [87, 319] width 112 height 13
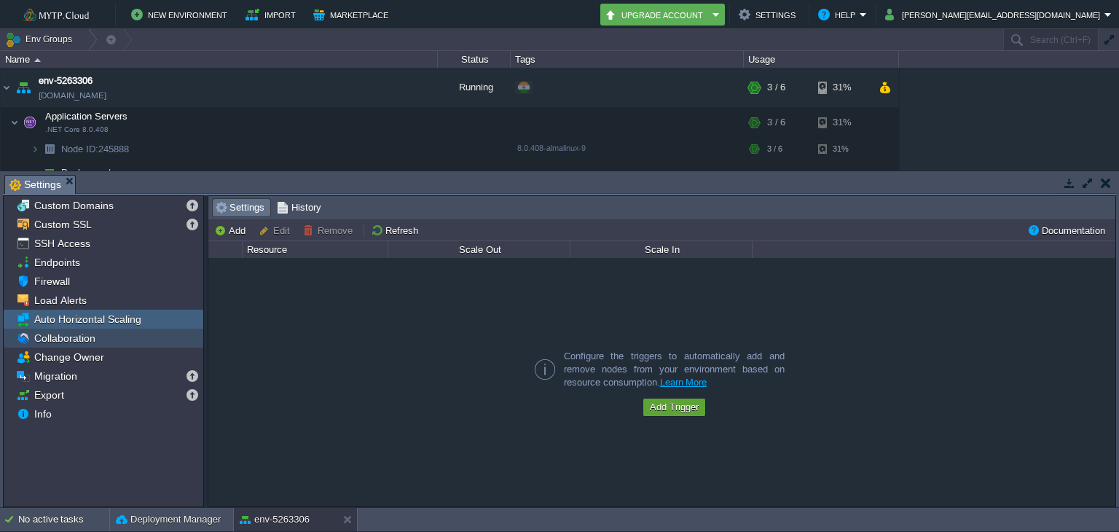
click at [85, 341] on span "Collaboration" at bounding box center [64, 337] width 66 height 13
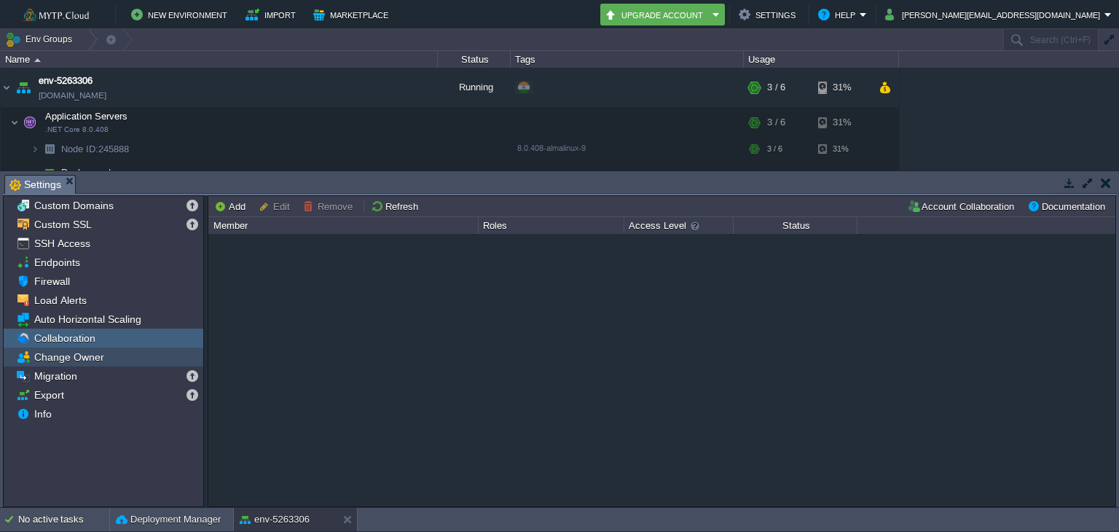
click at [85, 359] on span "Change Owner" at bounding box center [68, 356] width 75 height 13
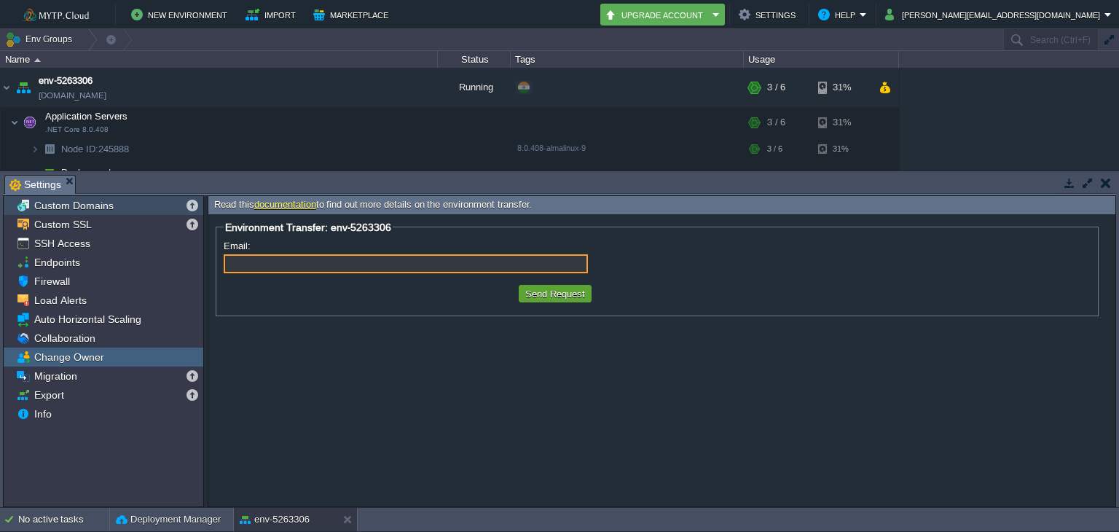
click at [87, 202] on span "Custom Domains" at bounding box center [73, 205] width 85 height 13
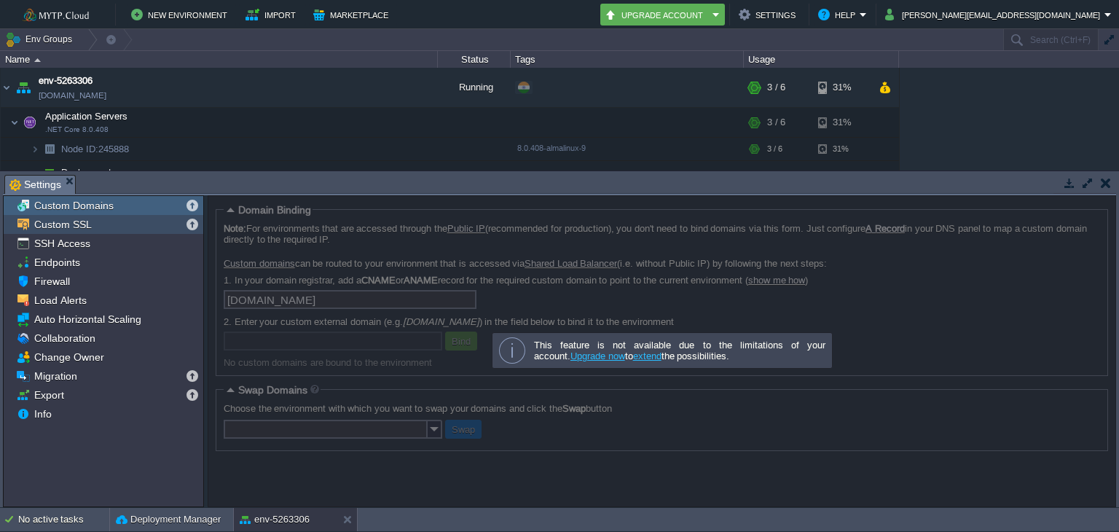
click at [56, 222] on span "Custom SSL" at bounding box center [62, 224] width 63 height 13
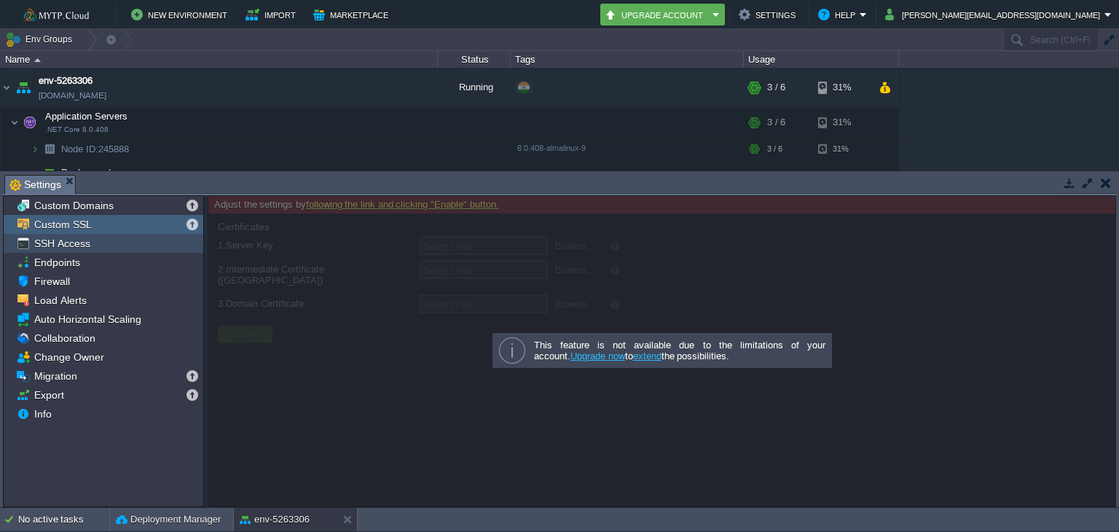
click at [64, 248] on span "SSH Access" at bounding box center [61, 243] width 61 height 13
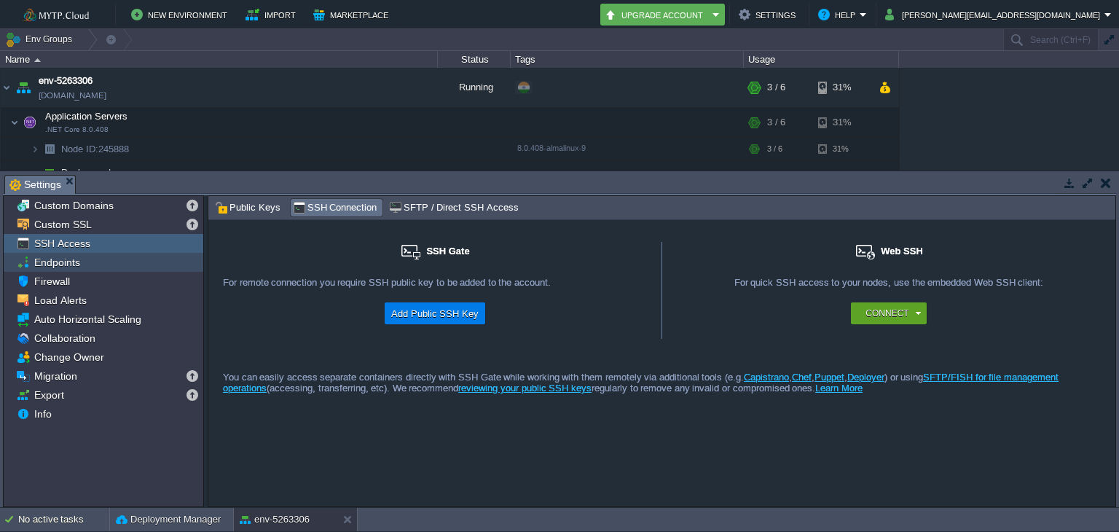
click at [58, 264] on span "Endpoints" at bounding box center [56, 262] width 51 height 13
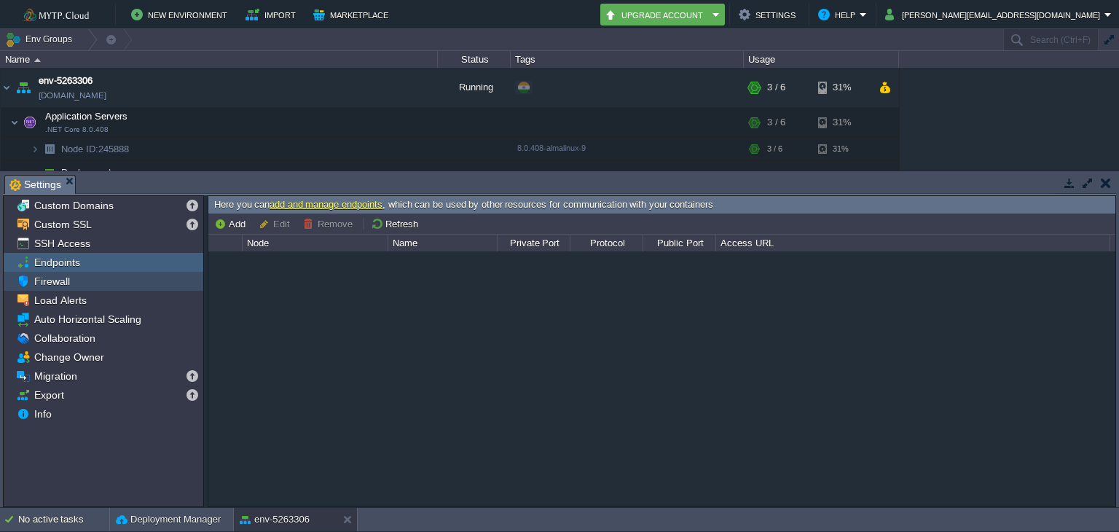
click at [43, 283] on span "Firewall" at bounding box center [51, 281] width 41 height 13
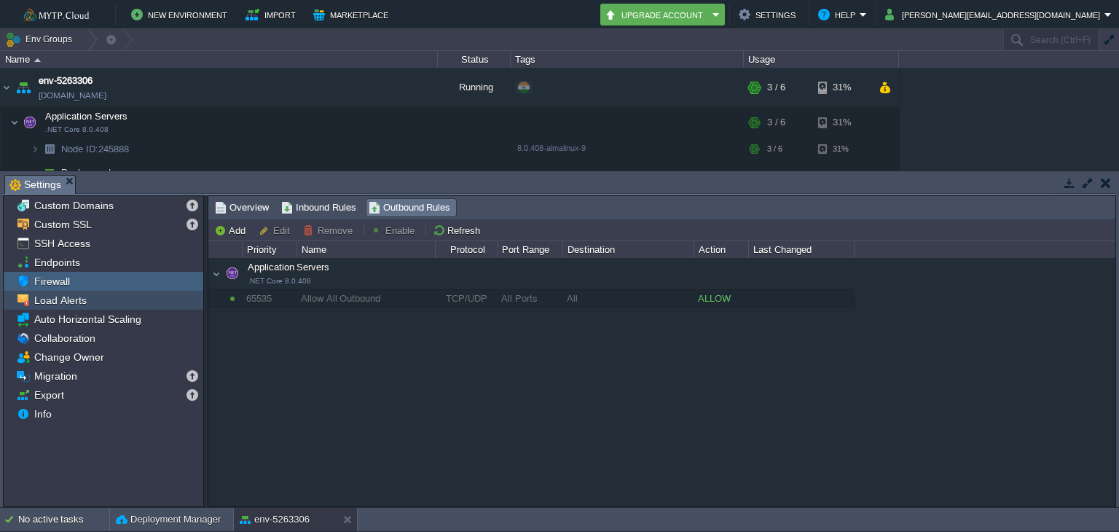
click at [57, 298] on span "Load Alerts" at bounding box center [60, 300] width 58 height 13
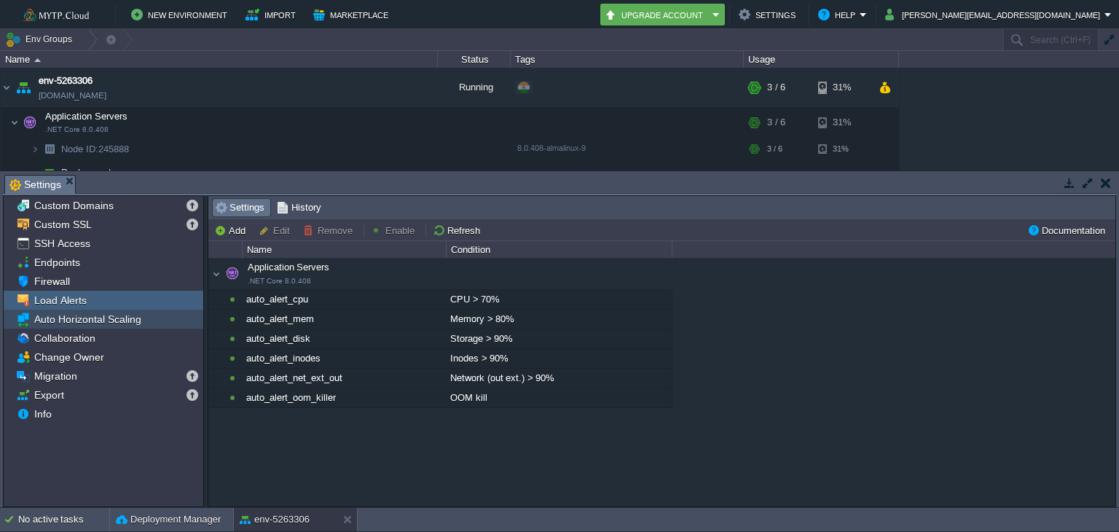
click at [63, 325] on span "Auto Horizontal Scaling" at bounding box center [87, 319] width 112 height 13
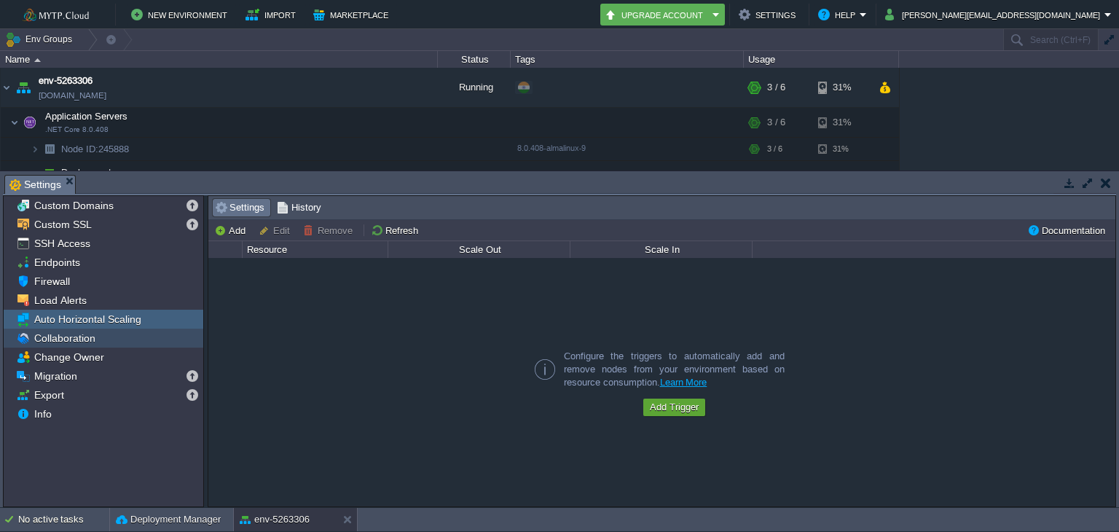
click at [68, 344] on span "Collaboration" at bounding box center [64, 337] width 66 height 13
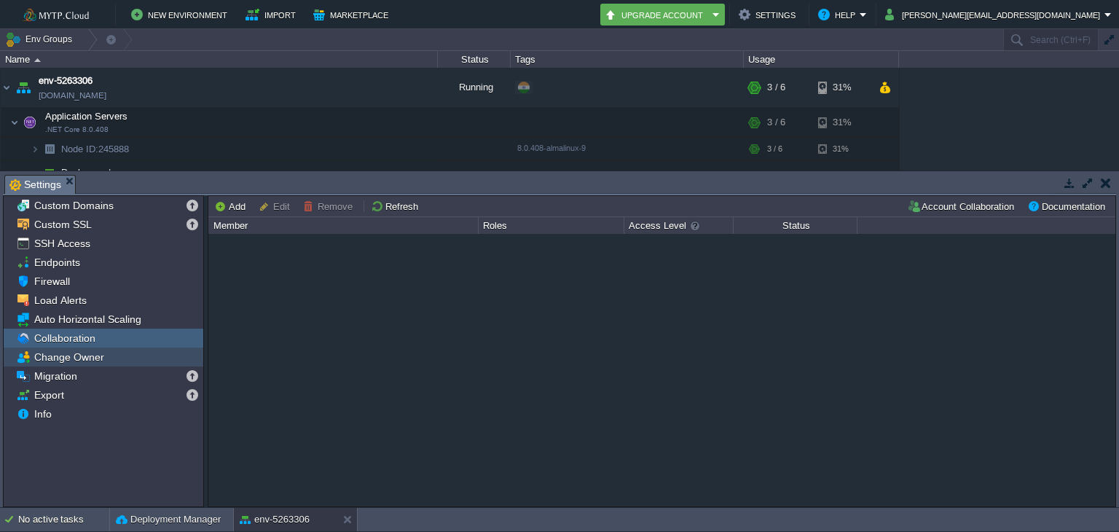
click at [70, 355] on span "Change Owner" at bounding box center [68, 356] width 75 height 13
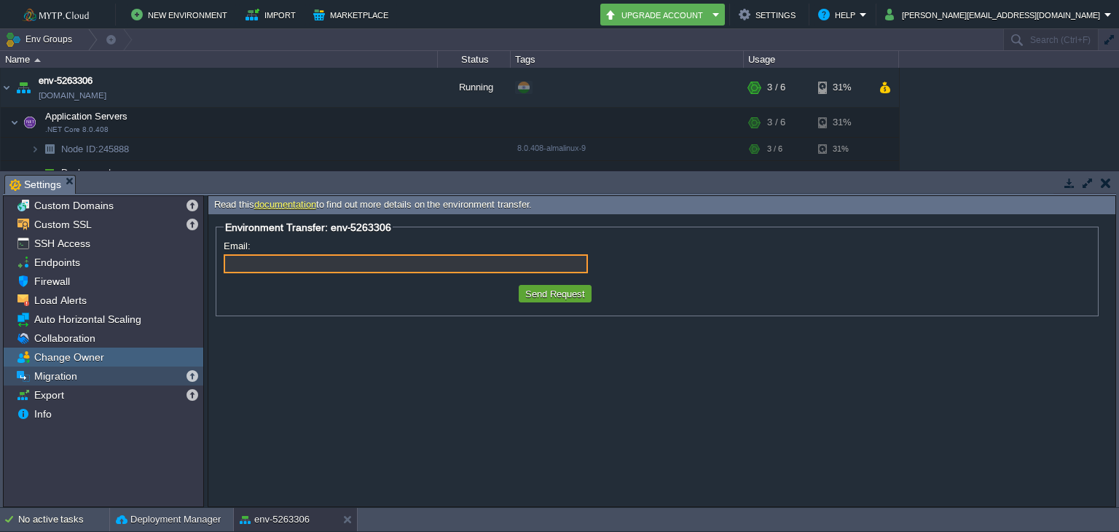
click at [73, 374] on span "Migration" at bounding box center [55, 375] width 48 height 13
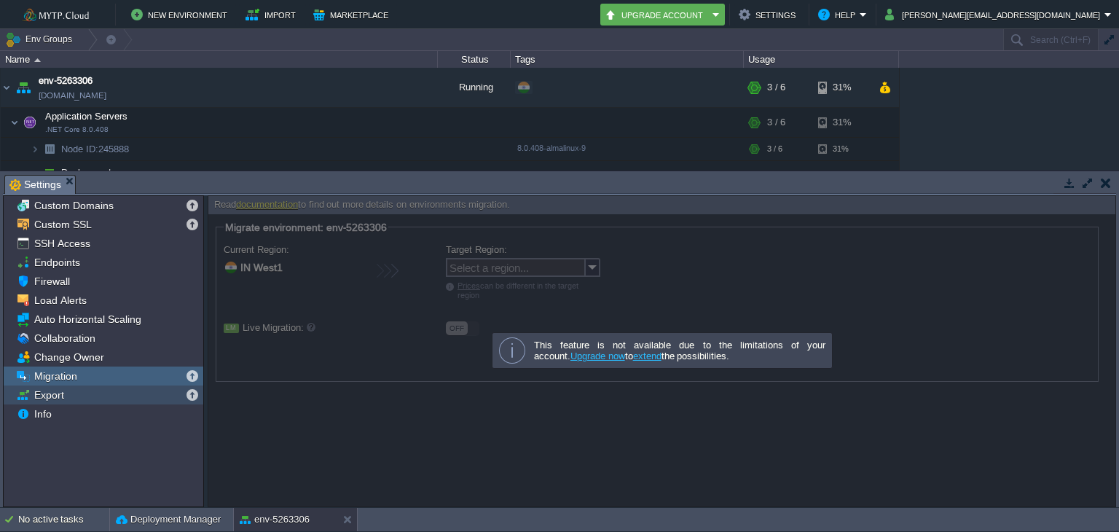
click at [68, 393] on div "Export" at bounding box center [104, 394] width 200 height 19
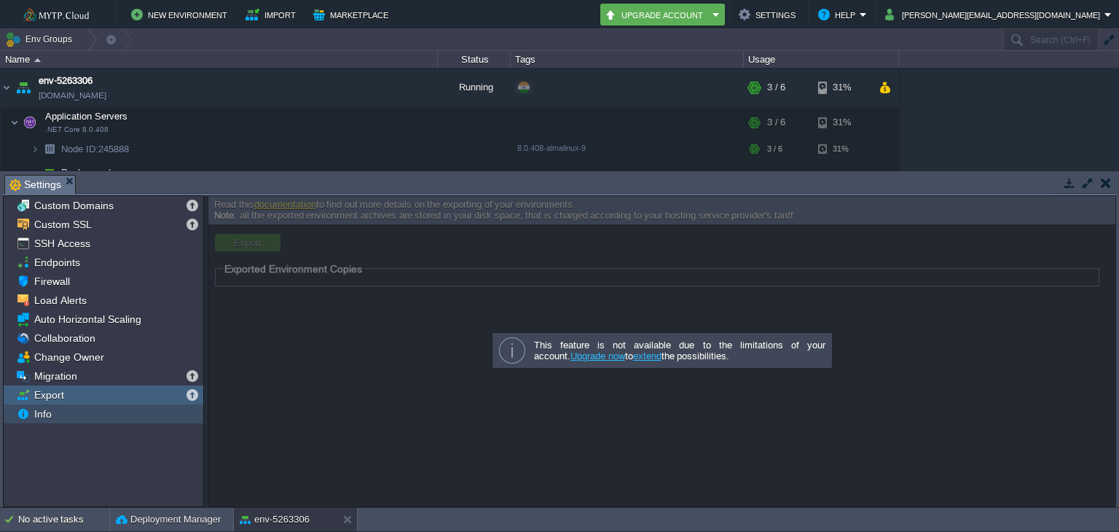
click at [50, 409] on span "Info" at bounding box center [42, 413] width 23 height 13
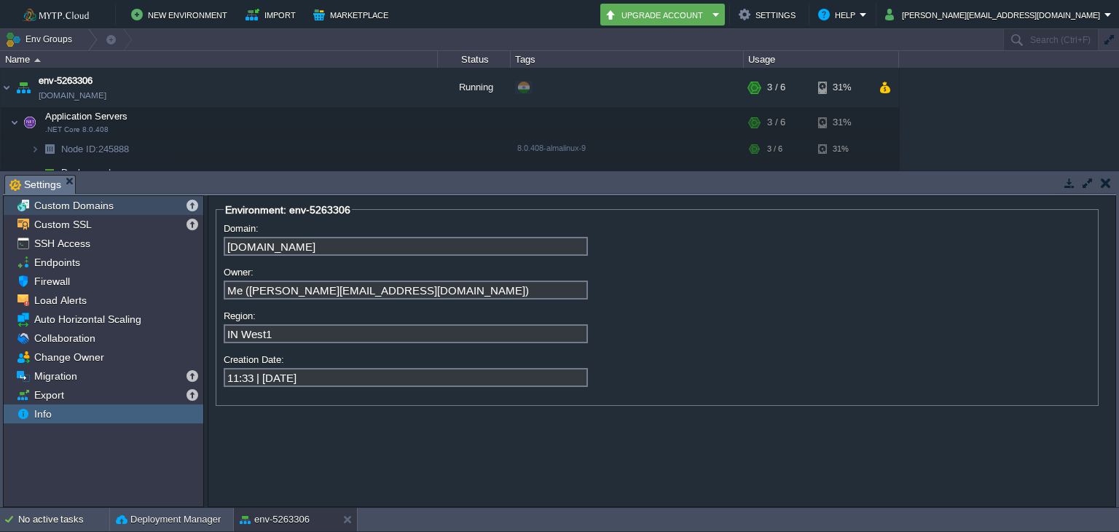
click at [65, 205] on span "Custom Domains" at bounding box center [73, 205] width 85 height 13
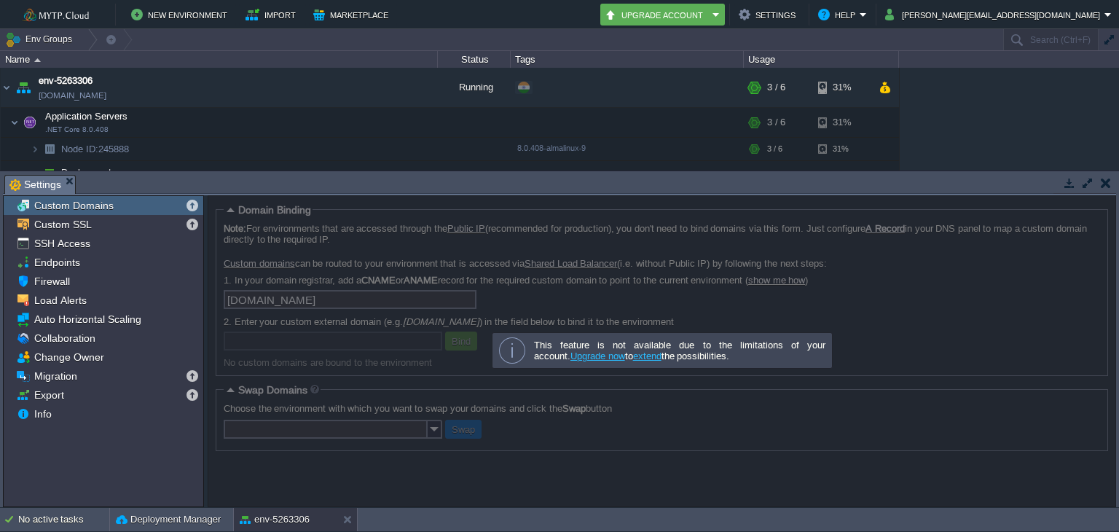
click at [1102, 178] on button "button" at bounding box center [1106, 182] width 10 height 13
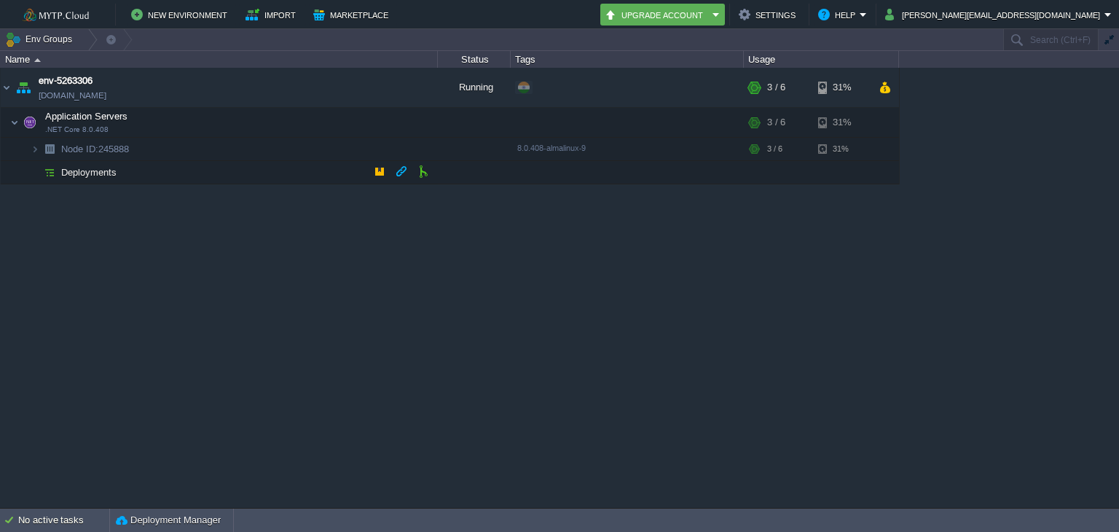
click at [85, 168] on span "Deployments" at bounding box center [89, 172] width 59 height 12
click at [380, 173] on button "button" at bounding box center [379, 171] width 13 height 13
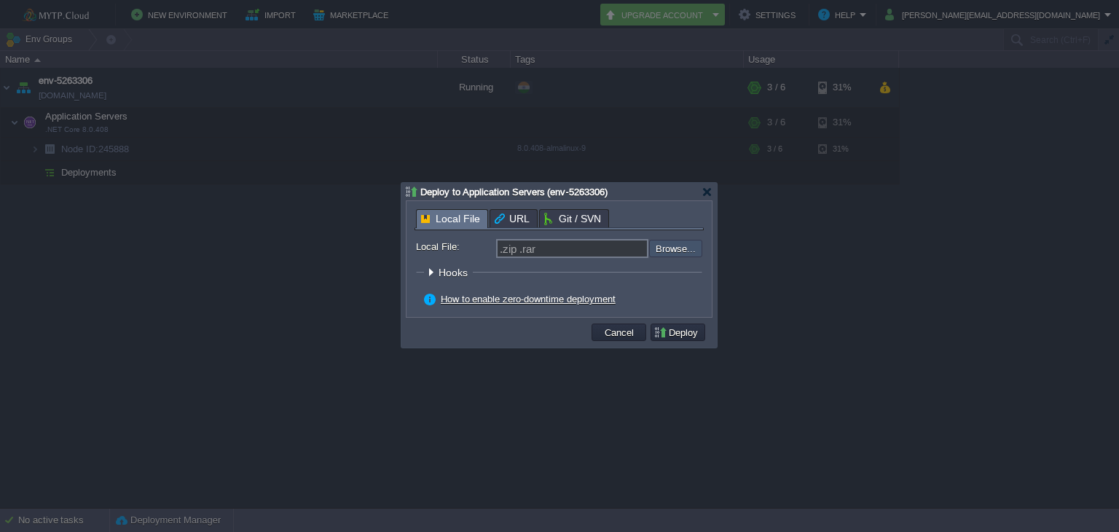
click at [664, 254] on input "file" at bounding box center [610, 248] width 184 height 17
type input "C:\fakepath\TestApp.zip"
type input "TestApp.zip"
click at [657, 330] on button "Deploy" at bounding box center [677, 332] width 49 height 13
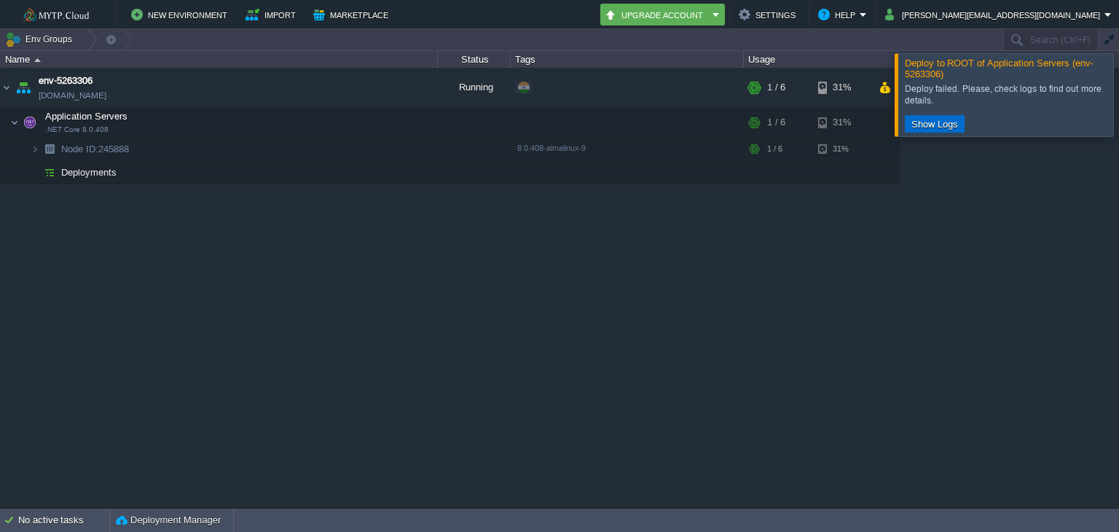
click at [924, 119] on button "Show Logs" at bounding box center [934, 123] width 55 height 13
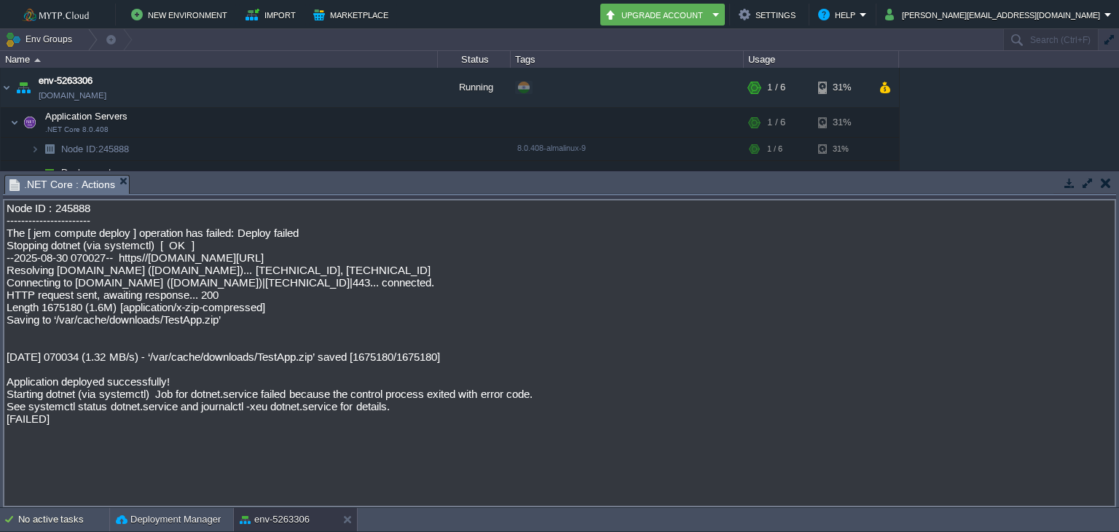
click at [1099, 178] on td at bounding box center [1105, 182] width 18 height 17
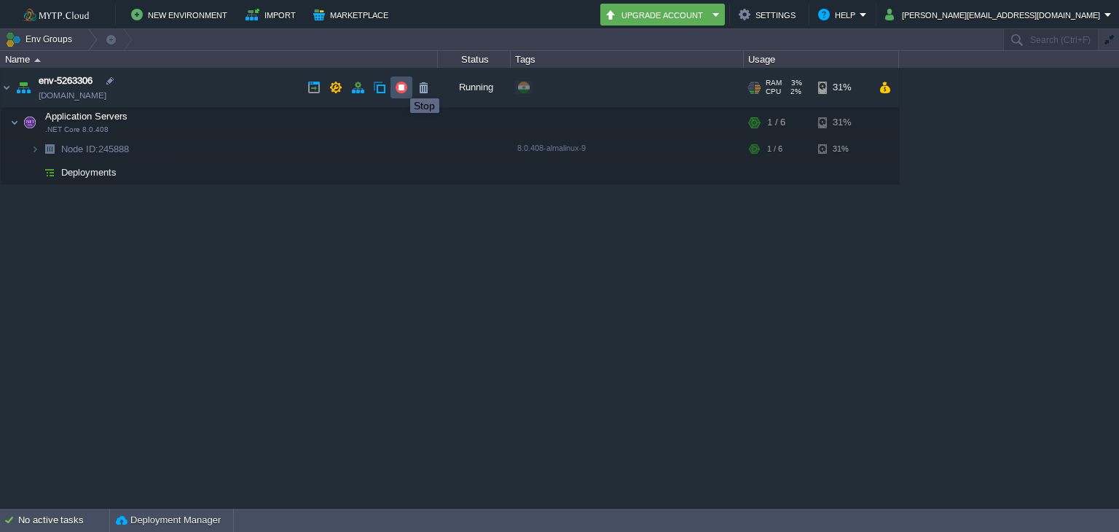
click at [399, 85] on button "button" at bounding box center [401, 87] width 13 height 13
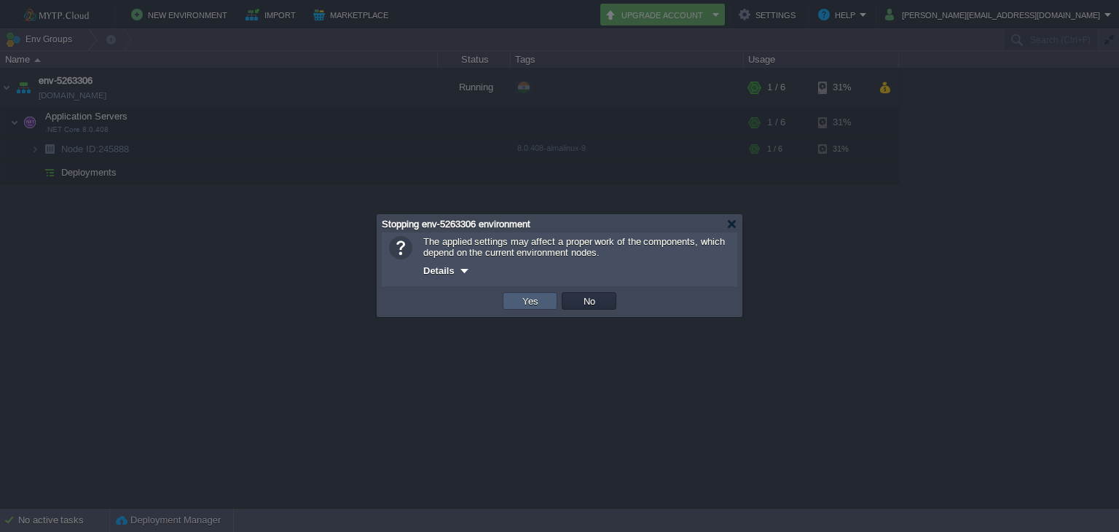
click at [527, 303] on button "Yes" at bounding box center [530, 300] width 25 height 13
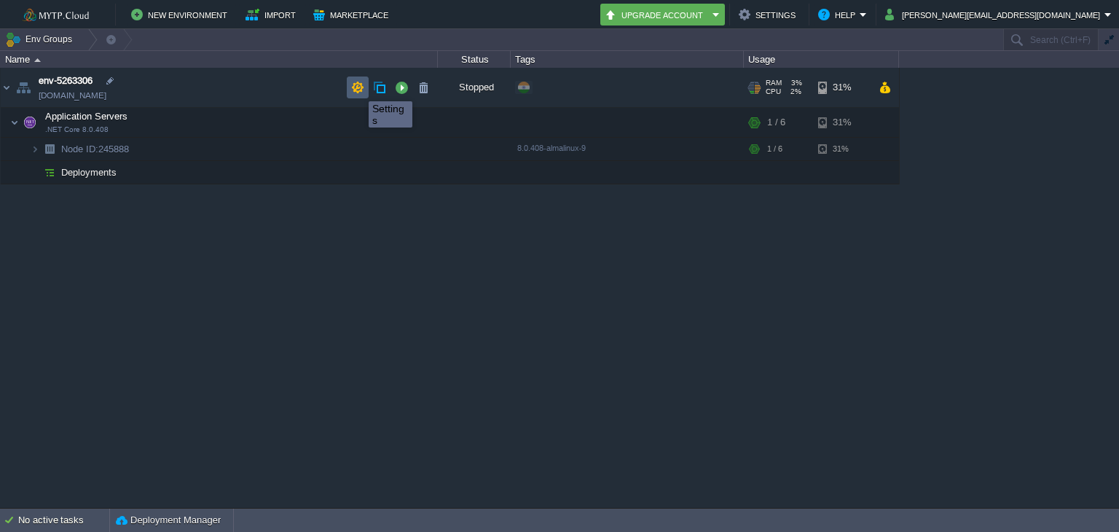
click at [358, 88] on button "button" at bounding box center [357, 87] width 13 height 13
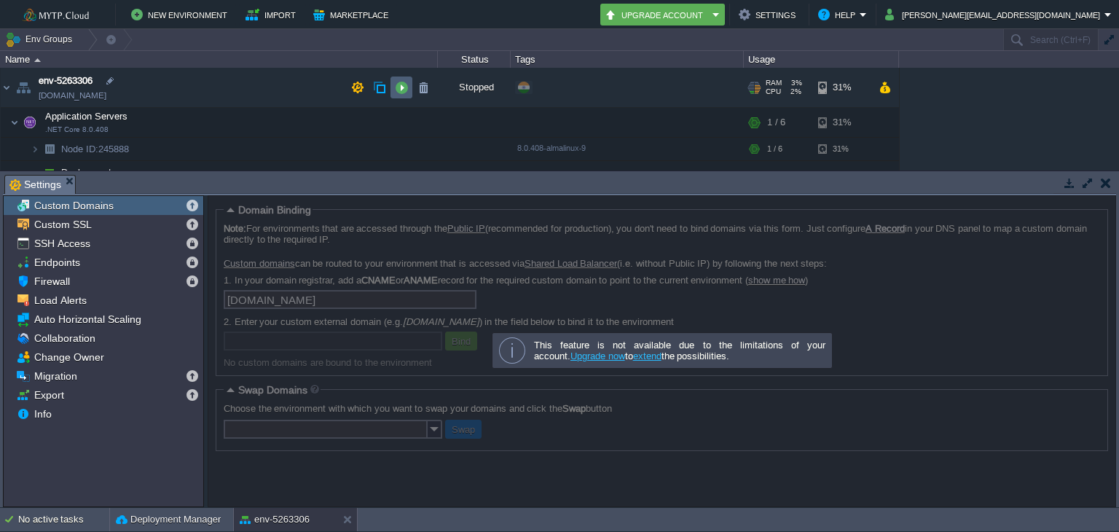
click at [396, 79] on td at bounding box center [401, 87] width 22 height 22
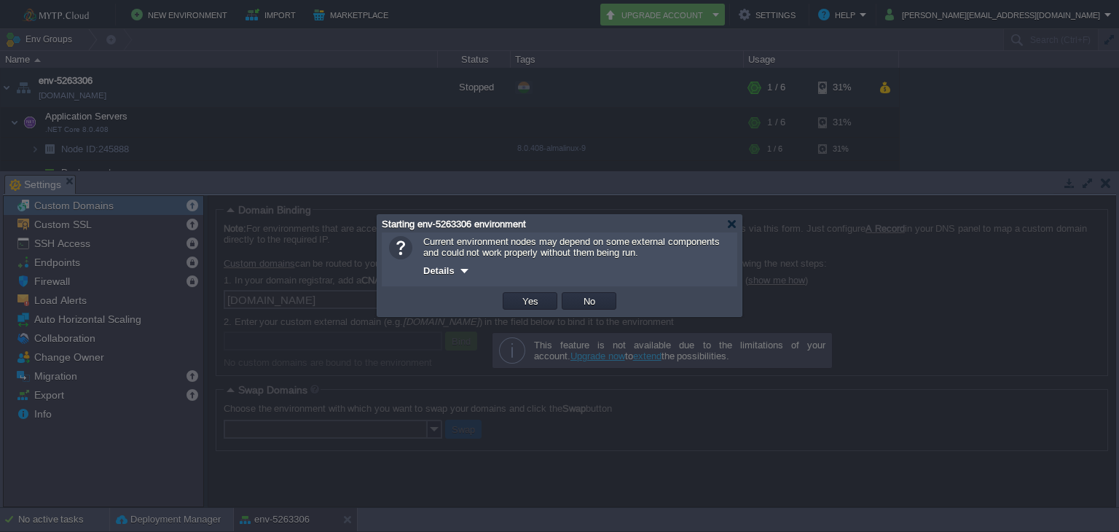
click at [465, 270] on div at bounding box center [464, 270] width 11 height 11
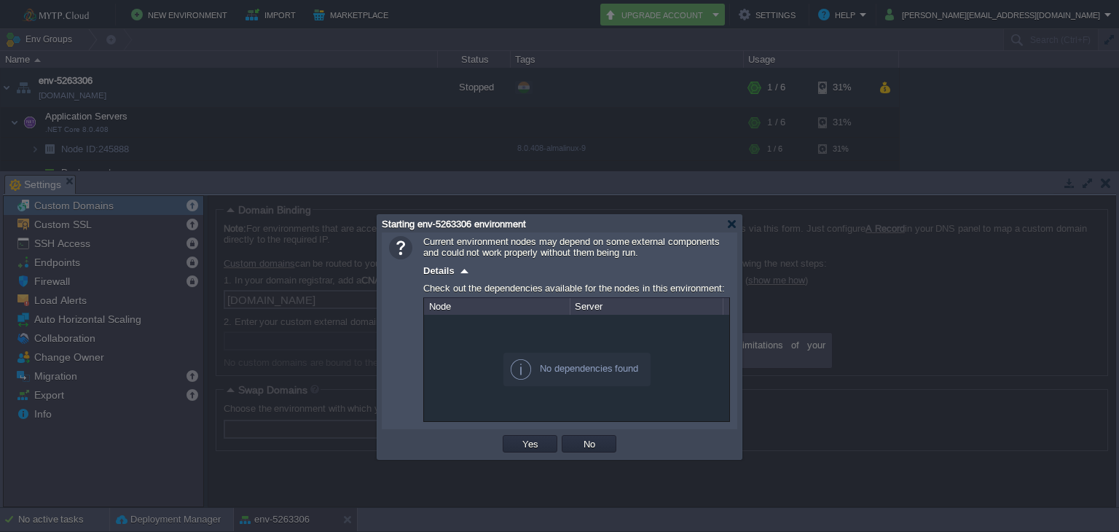
click at [527, 447] on button "Yes" at bounding box center [530, 443] width 25 height 13
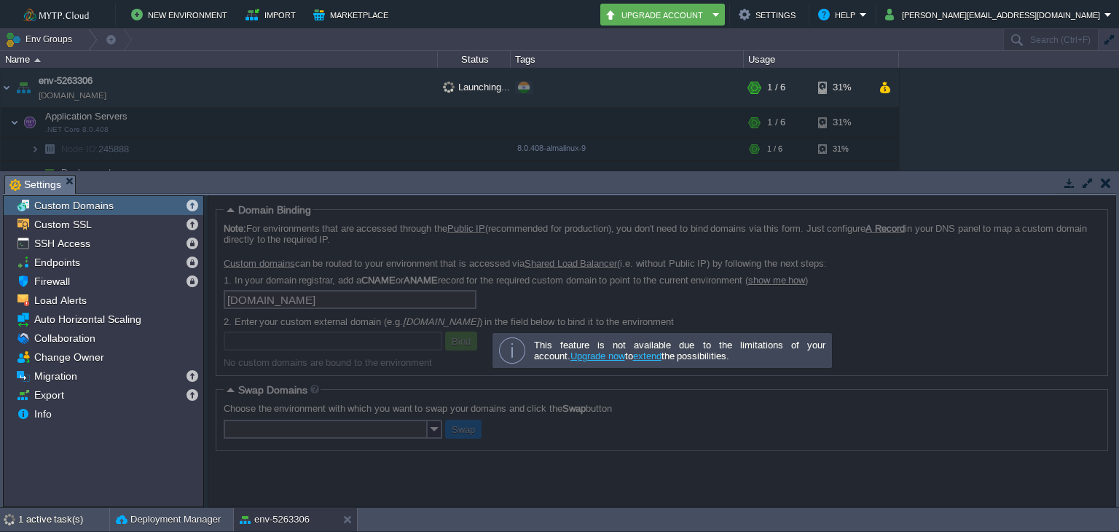
click at [1104, 181] on button "button" at bounding box center [1106, 182] width 10 height 13
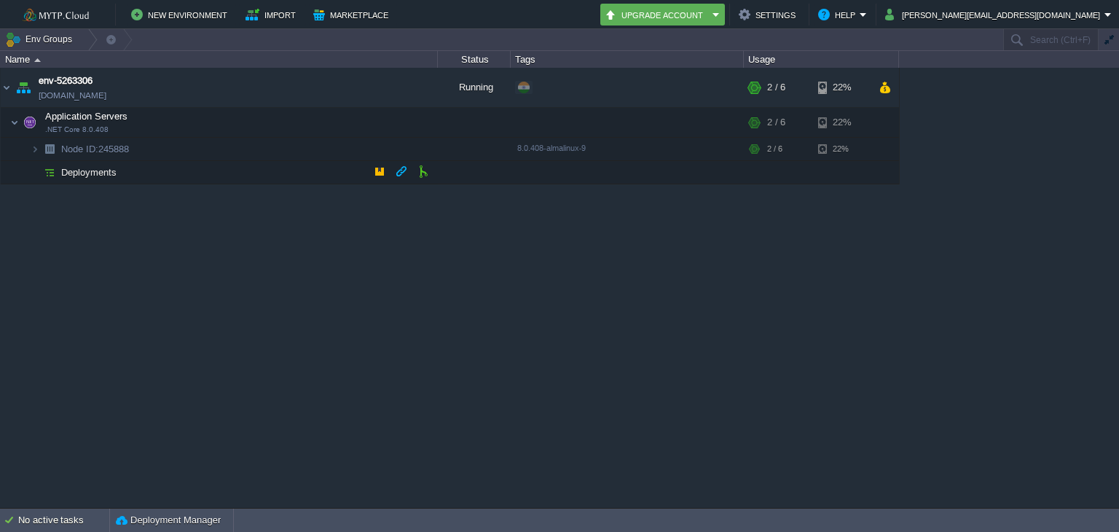
click at [91, 166] on span "Deployments" at bounding box center [89, 172] width 59 height 12
click at [430, 170] on td at bounding box center [423, 171] width 22 height 22
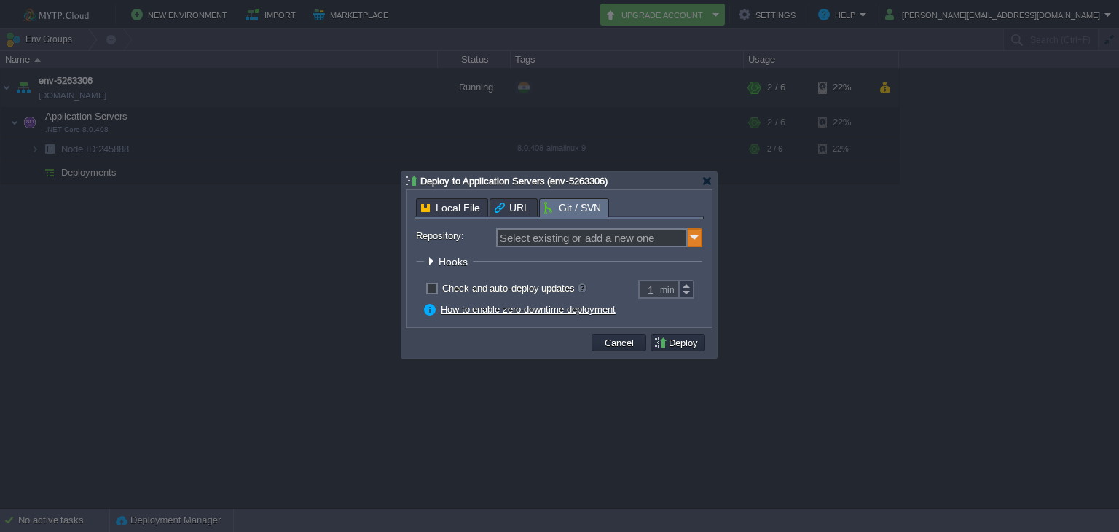
click at [695, 234] on img at bounding box center [695, 237] width 15 height 19
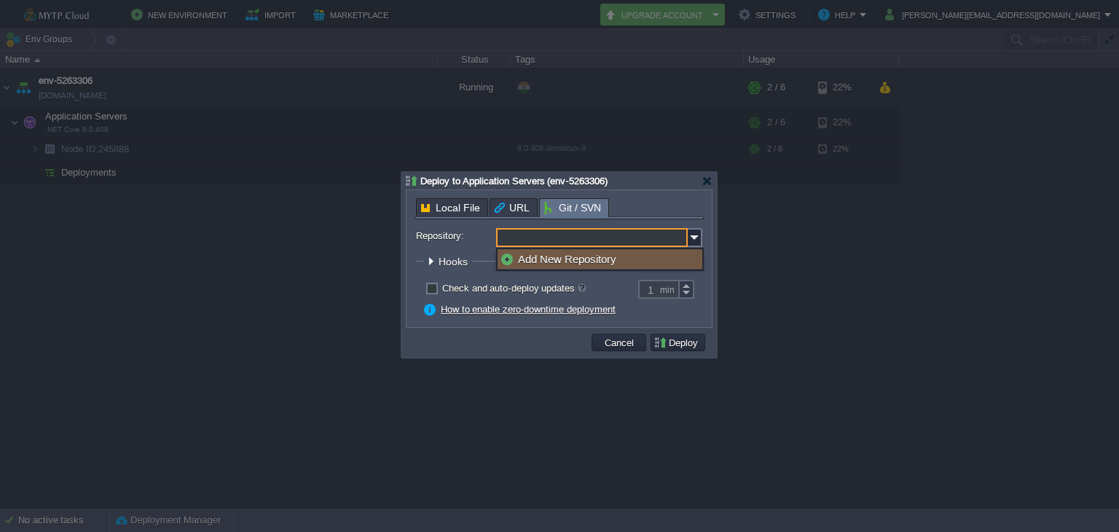
click at [588, 261] on div "Add New Repository" at bounding box center [600, 259] width 205 height 20
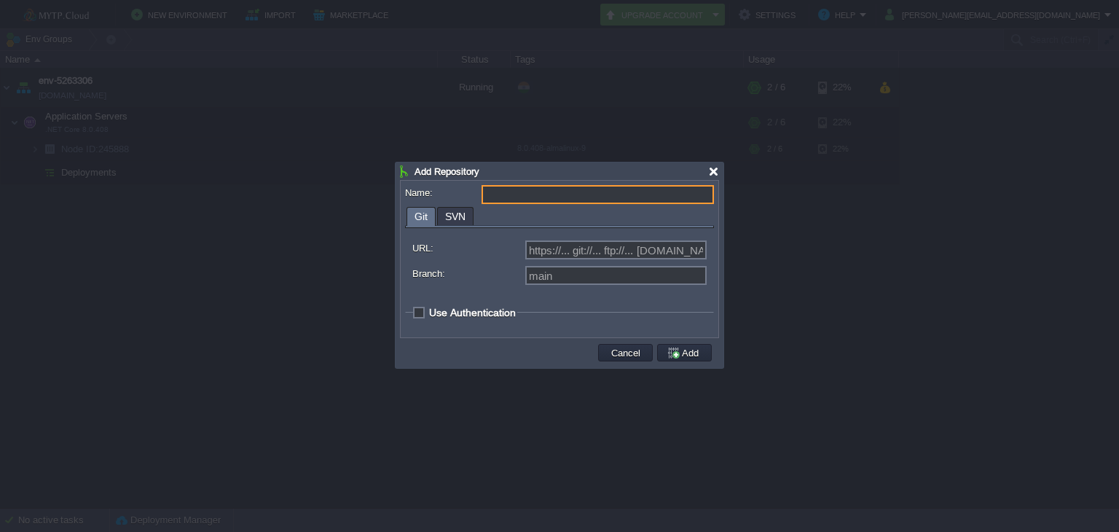
type input "Select existing or add a new one"
click at [715, 166] on div at bounding box center [713, 171] width 11 height 11
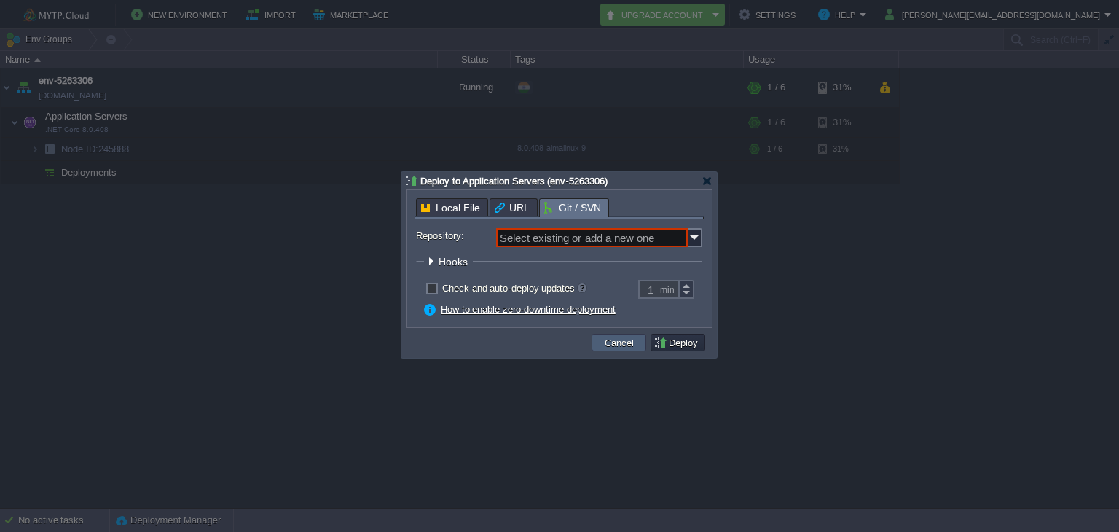
click at [619, 345] on button "Cancel" at bounding box center [619, 342] width 38 height 13
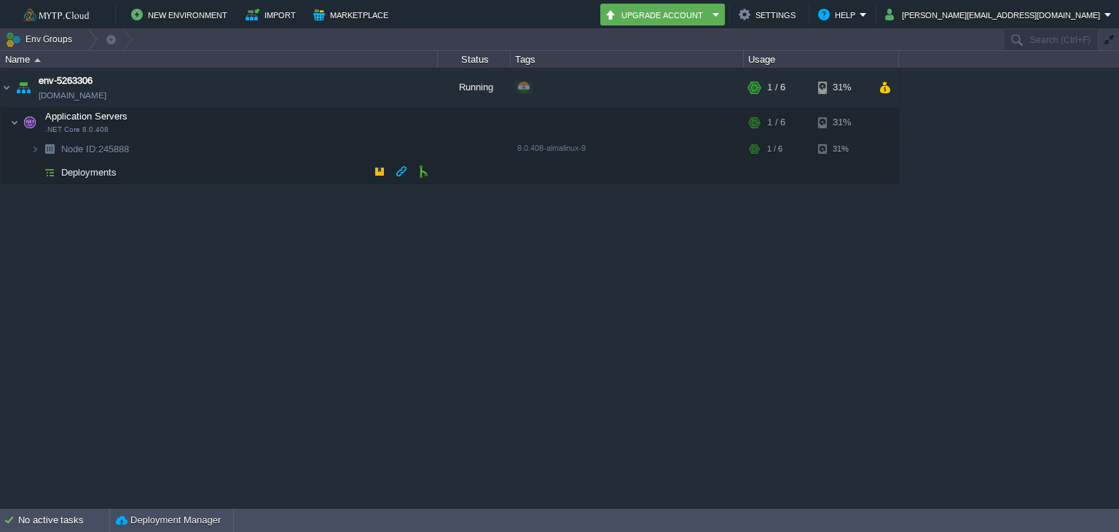
click at [93, 173] on span "Deployments" at bounding box center [89, 172] width 59 height 12
click at [94, 147] on span "Node ID:" at bounding box center [79, 149] width 37 height 11
click at [97, 167] on span "Deployments" at bounding box center [89, 172] width 59 height 12
click at [93, 117] on span "Application Servers" at bounding box center [87, 116] width 86 height 12
click at [93, 95] on link "[DOMAIN_NAME]" at bounding box center [73, 95] width 68 height 15
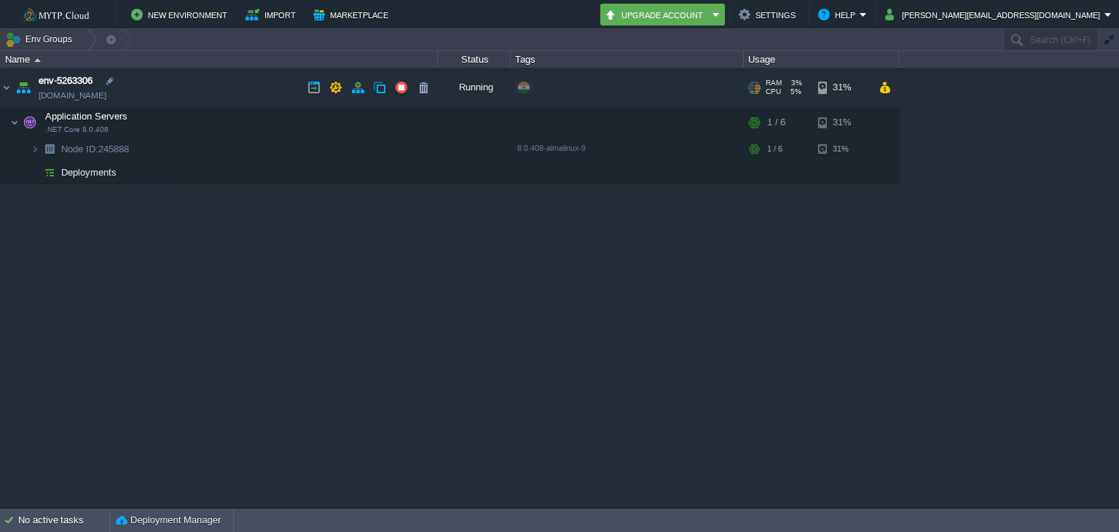
click at [79, 82] on span "env-5263306" at bounding box center [66, 81] width 54 height 15
click at [68, 121] on span "Application Servers" at bounding box center [87, 116] width 86 height 12
click at [71, 164] on td "Deployments" at bounding box center [219, 172] width 437 height 23
click at [47, 168] on img at bounding box center [49, 172] width 20 height 23
click at [47, 167] on img at bounding box center [49, 172] width 20 height 23
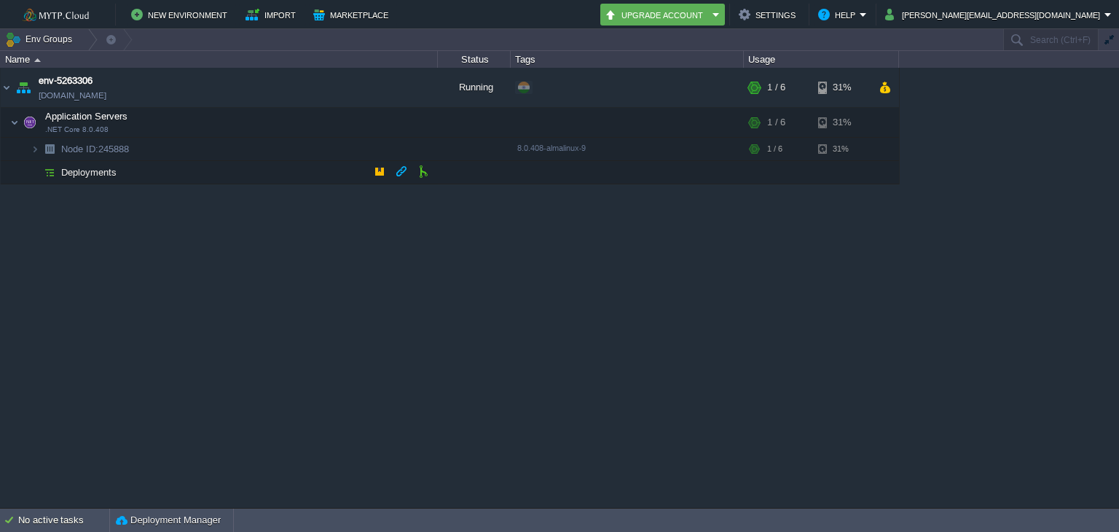
drag, startPoint x: 66, startPoint y: 169, endPoint x: 439, endPoint y: 315, distance: 401.4
click at [440, 315] on div "env-5263306 [DOMAIN_NAME] Running + Add to Env Group RAM 3% CPU 5% 1 / 6 31% Ap…" at bounding box center [559, 288] width 1119 height 440
click at [181, 517] on button "Deployment Manager" at bounding box center [168, 520] width 105 height 15
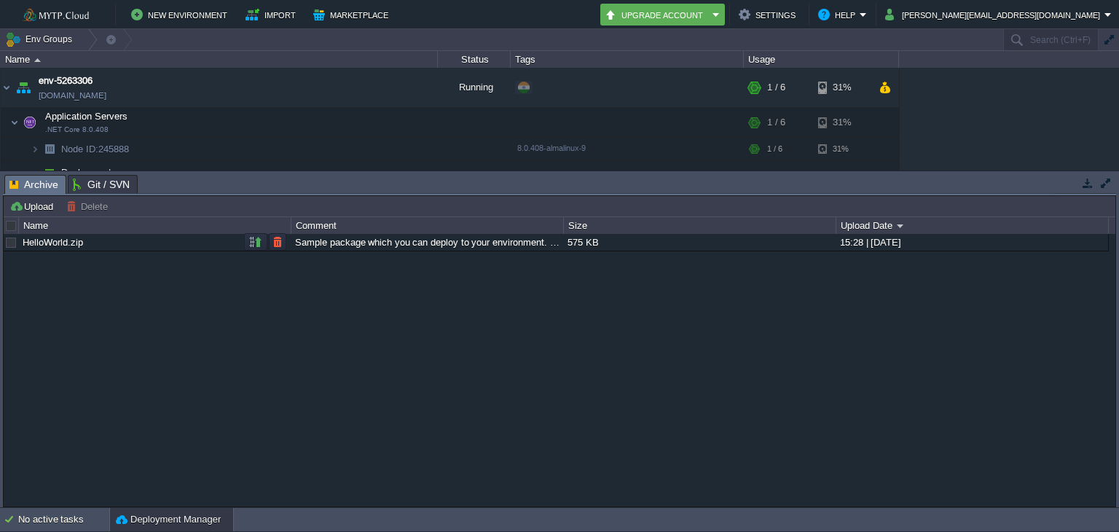
click at [17, 246] on div at bounding box center [10, 242] width 13 height 13
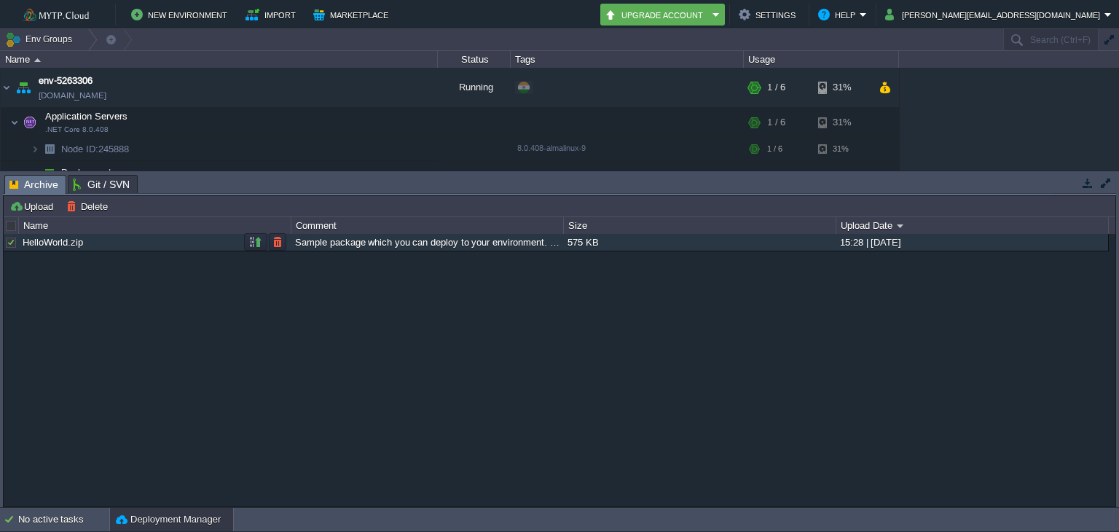
click at [396, 248] on div "Sample package which you can deploy to your environment. Feel free to delete an…" at bounding box center [426, 242] width 271 height 17
click at [259, 237] on button "button" at bounding box center [255, 241] width 13 height 13
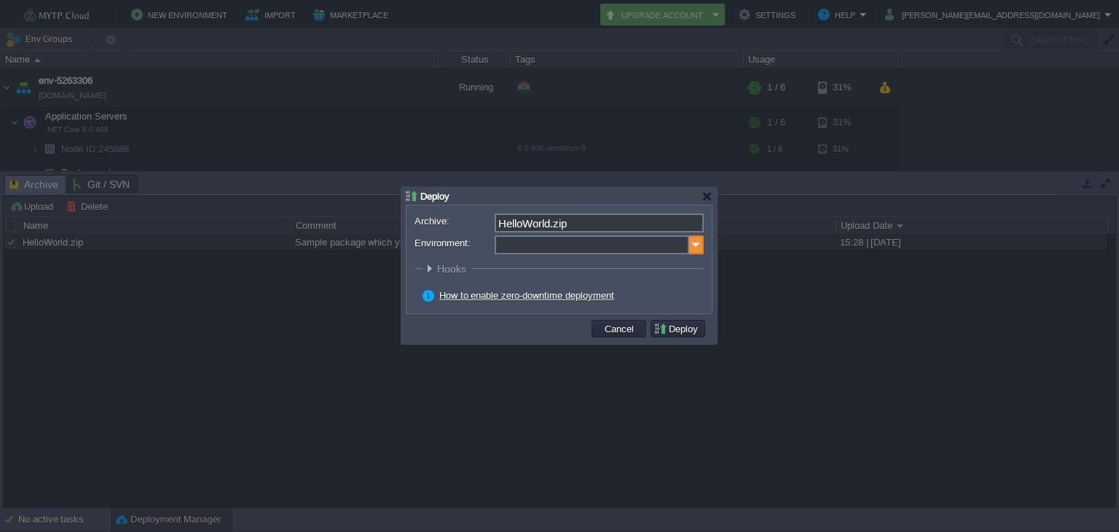
click at [694, 244] on img at bounding box center [696, 244] width 15 height 19
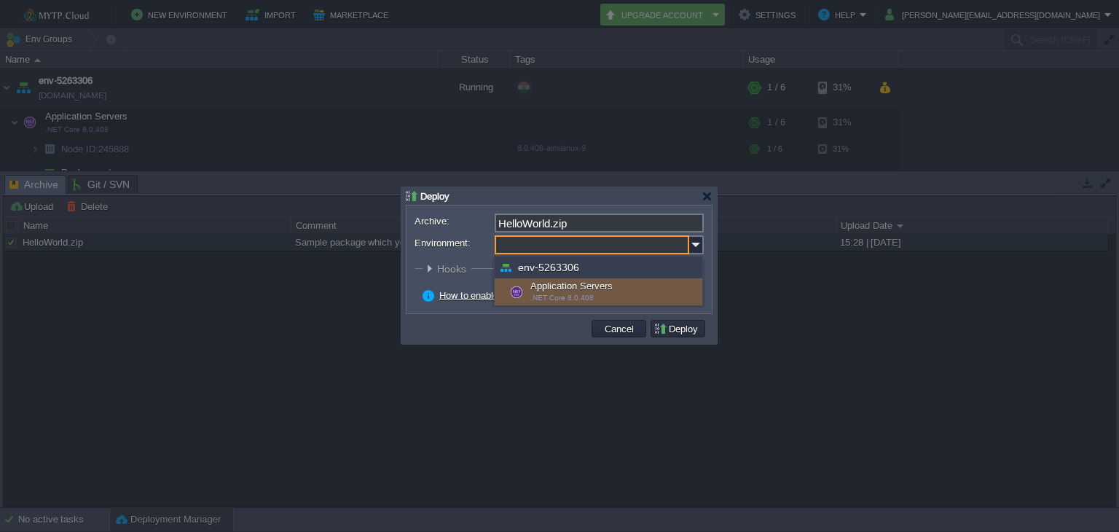
click at [575, 283] on div "Application Servers .NET Core 8.0.408" at bounding box center [599, 292] width 208 height 28
type input "Application Servers (env-5263306)"
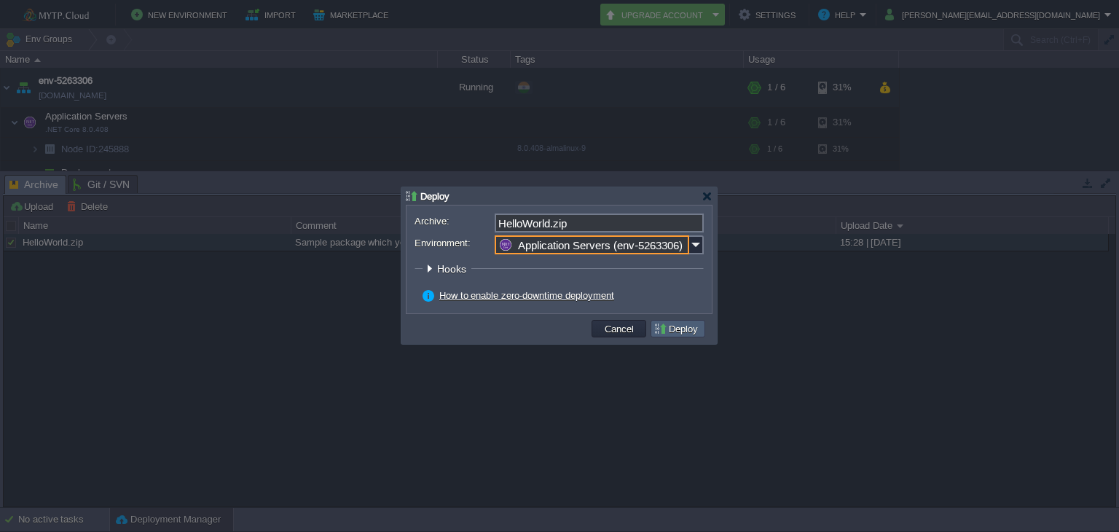
click at [672, 330] on button "Deploy" at bounding box center [677, 328] width 49 height 13
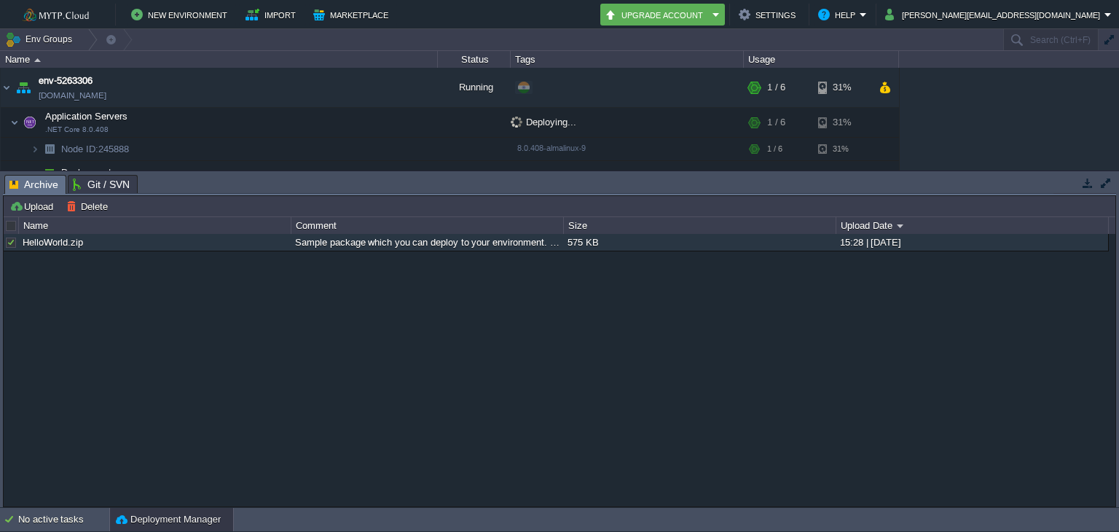
scroll to position [30, 0]
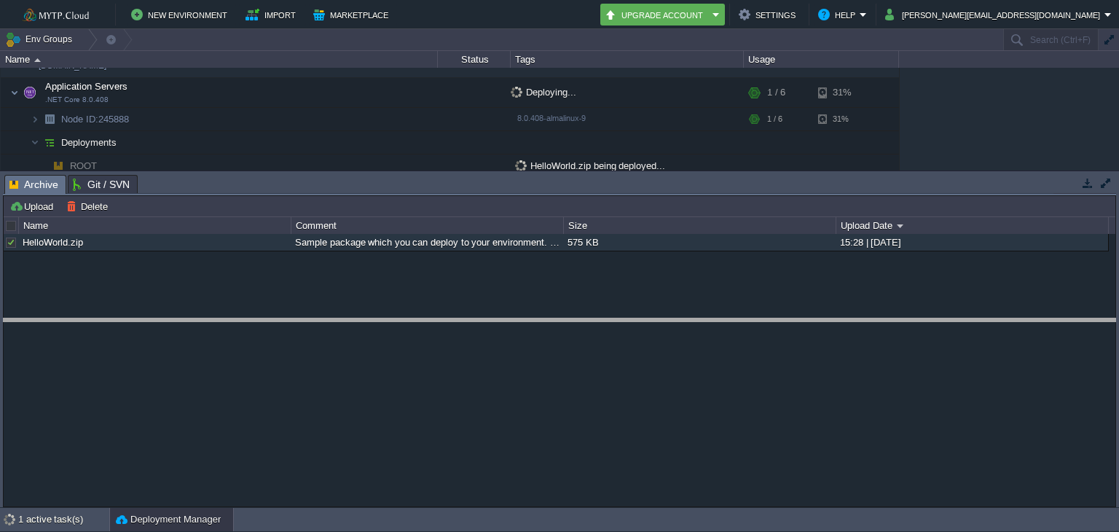
drag, startPoint x: 777, startPoint y: 175, endPoint x: 808, endPoint y: 378, distance: 205.5
click at [808, 378] on body "New Environment Import Marketplace Bonus ₹397.36 Upgrade Account Settings Help …" at bounding box center [559, 266] width 1119 height 532
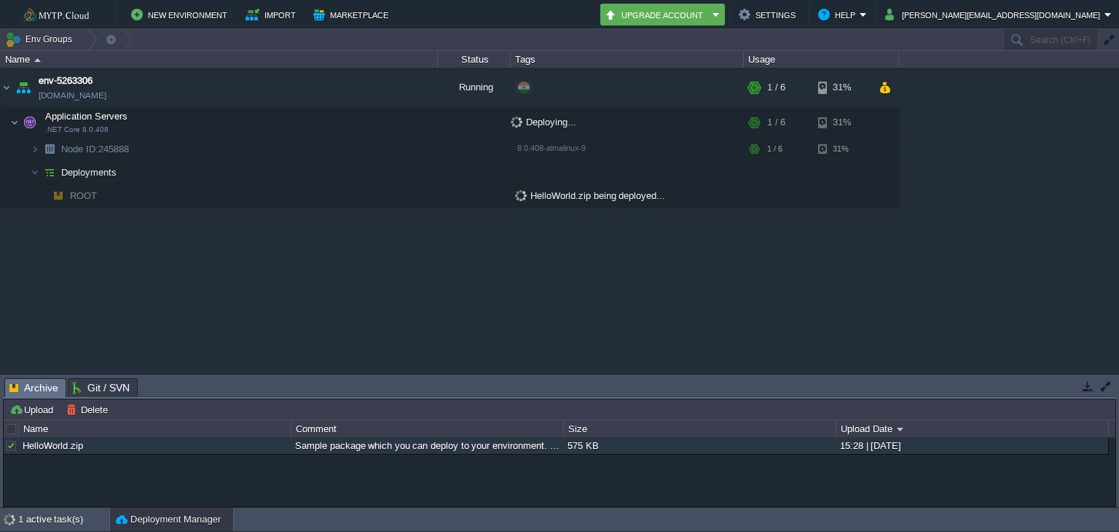
scroll to position [0, 0]
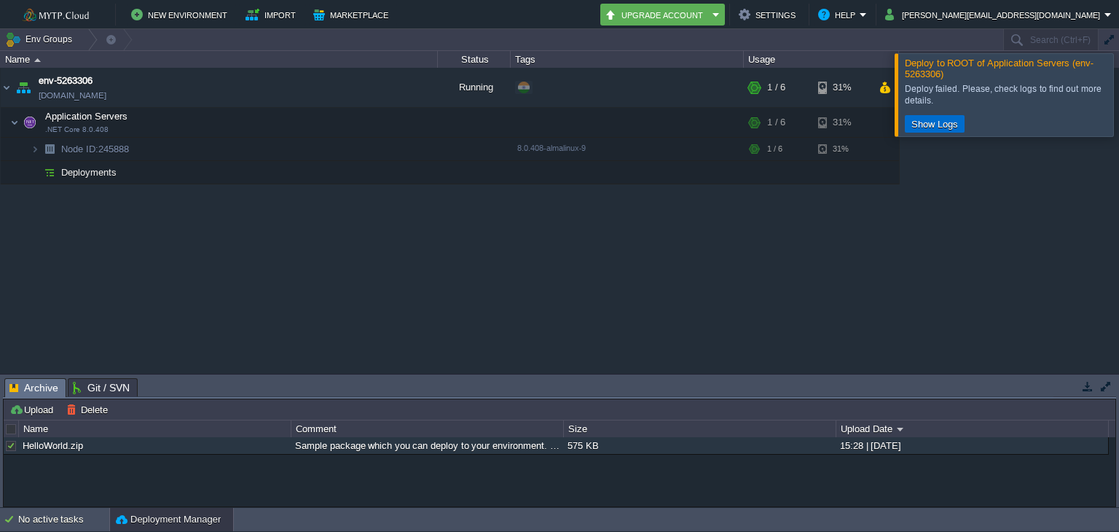
click at [951, 121] on button "Show Logs" at bounding box center [934, 123] width 55 height 13
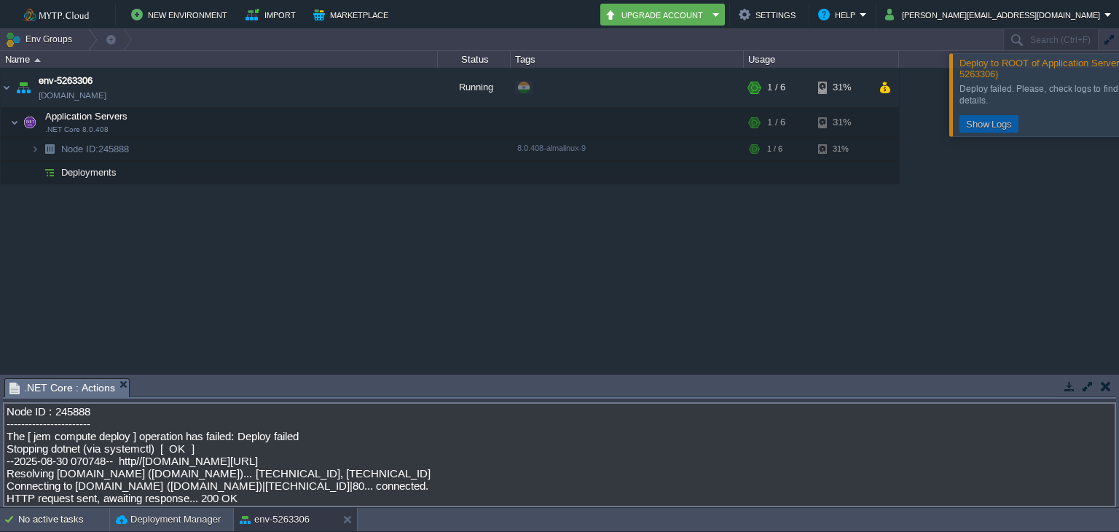
scroll to position [141, 0]
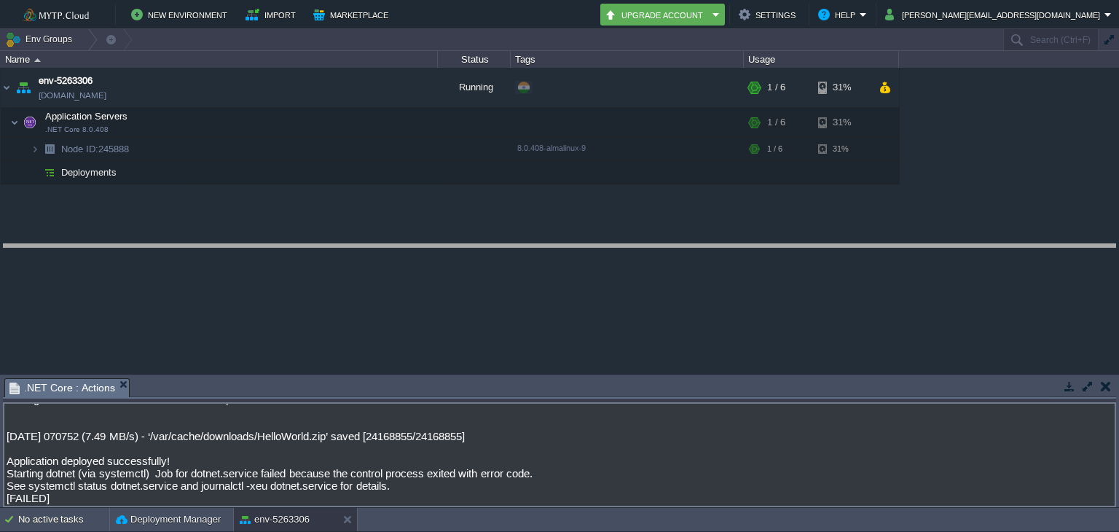
drag, startPoint x: 425, startPoint y: 380, endPoint x: 428, endPoint y: 246, distance: 134.8
click at [428, 246] on body "New Environment Import Marketplace Bonus ₹397.36 Upgrade Account Settings Help …" at bounding box center [559, 266] width 1119 height 532
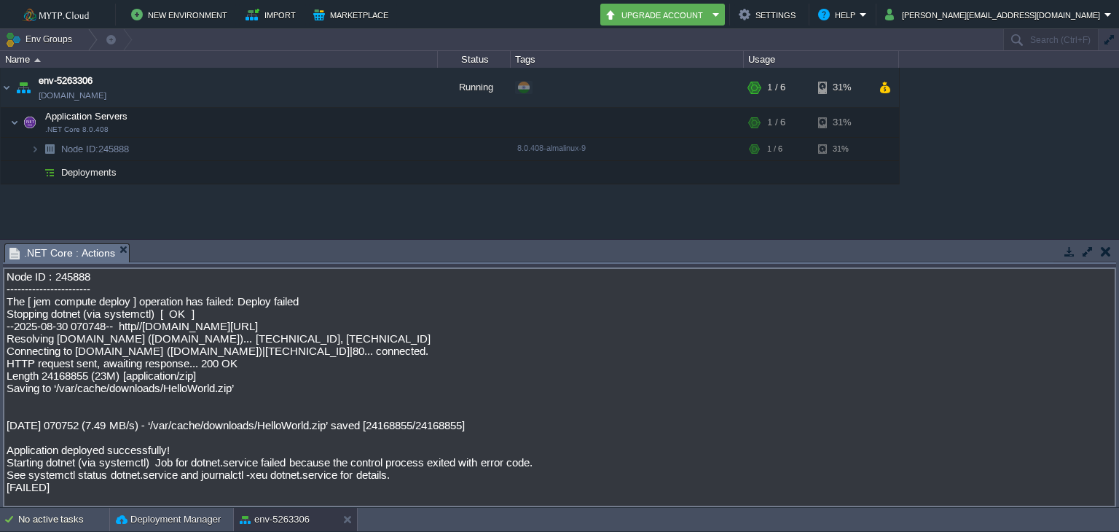
click at [279, 444] on textarea "Node ID : 245888 ----------------------- The [ jem compute deploy ] operation h…" at bounding box center [559, 387] width 1113 height 240
